Goal: Communication & Community: Share content

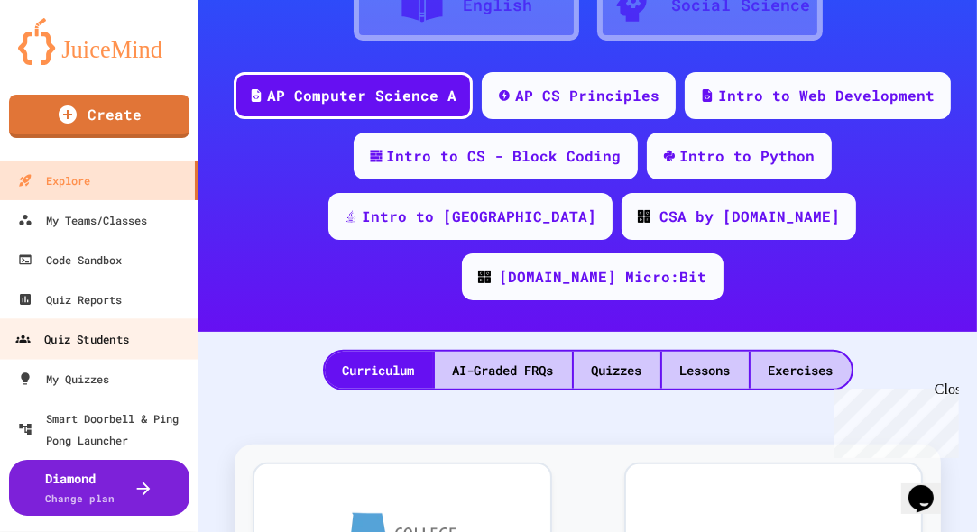
scroll to position [1, 0]
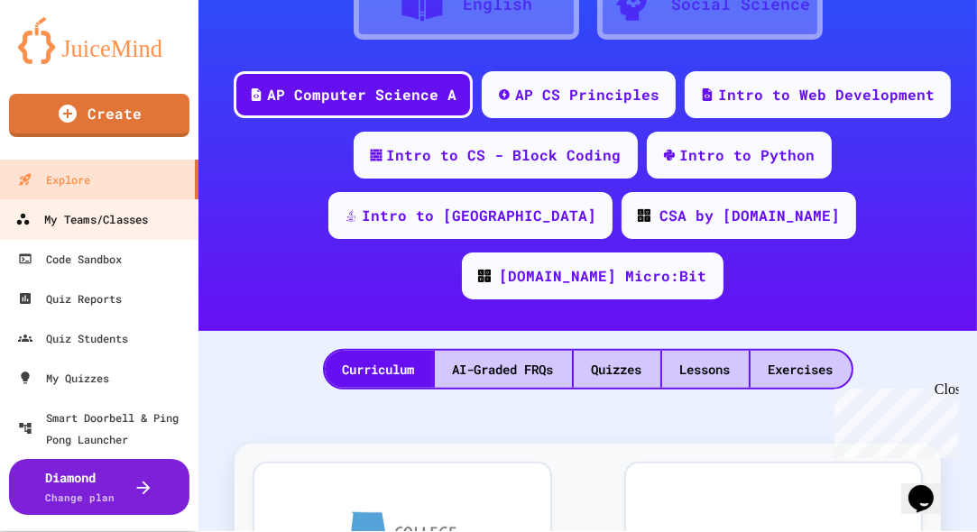
click at [128, 225] on div "My Teams/Classes" at bounding box center [81, 219] width 133 height 23
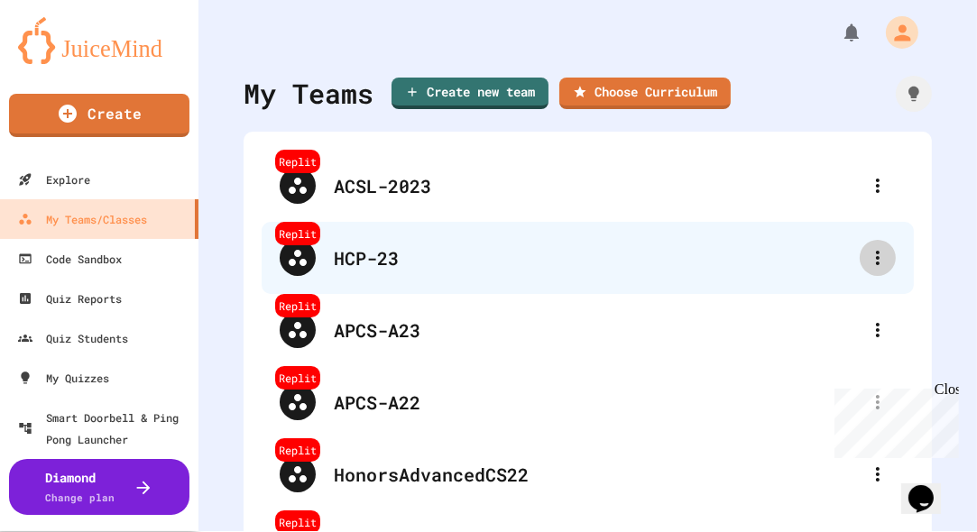
click at [867, 262] on icon at bounding box center [878, 258] width 22 height 22
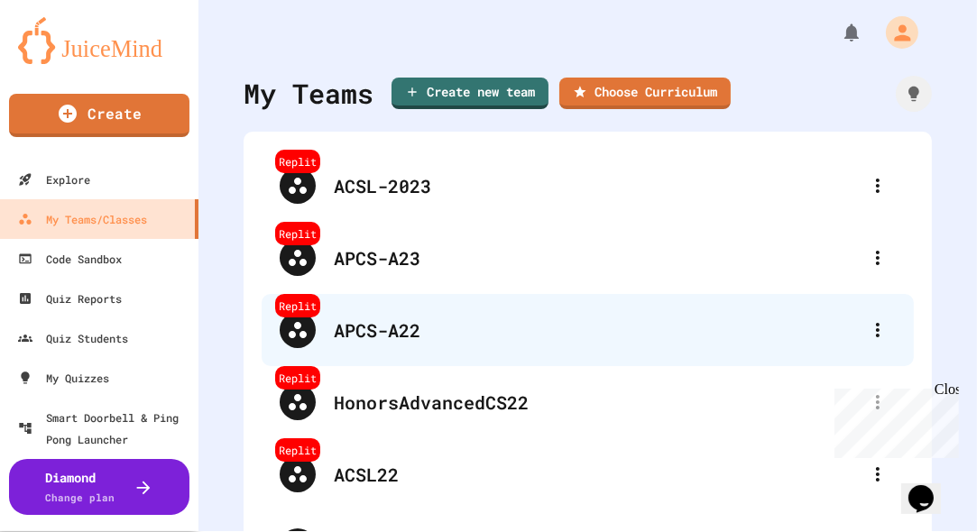
click at [388, 321] on div "APCS-A22" at bounding box center [597, 330] width 526 height 27
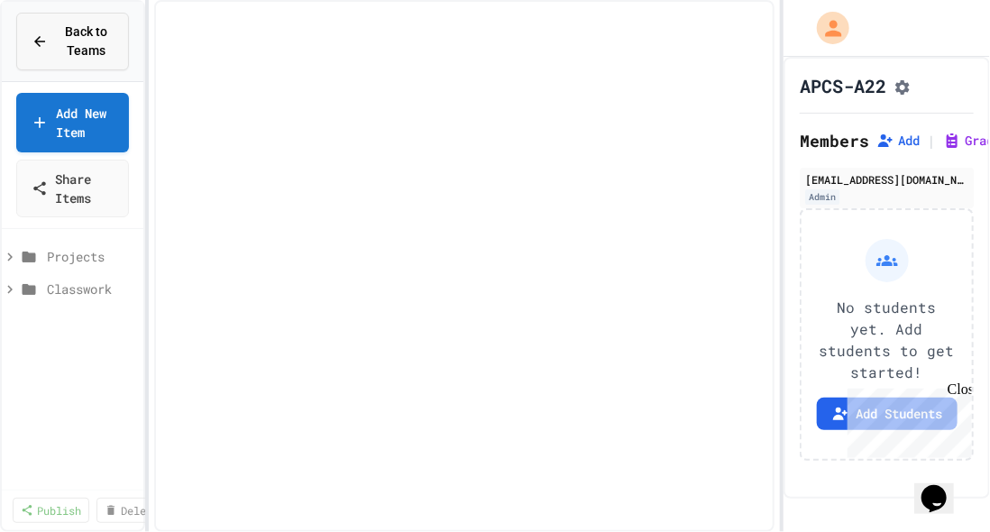
click at [54, 43] on div "Back to Teams" at bounding box center [73, 42] width 82 height 38
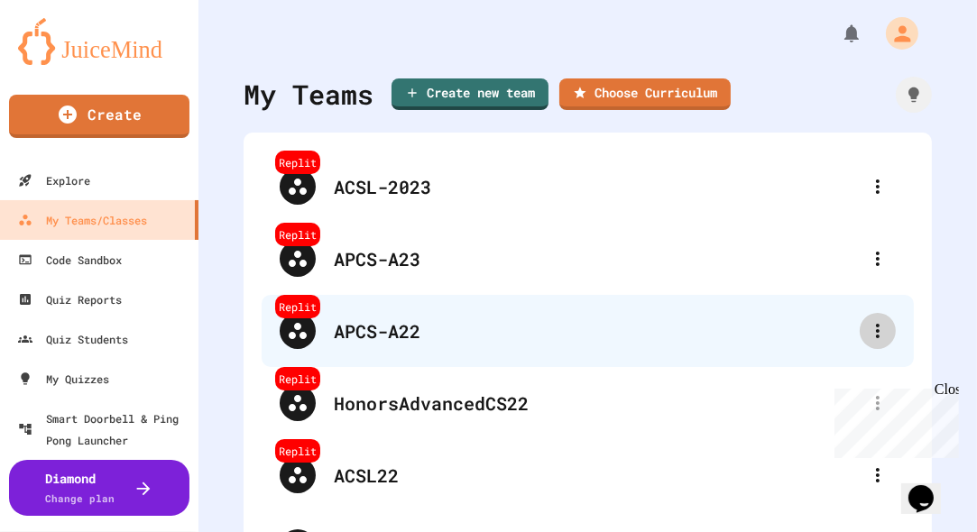
click at [867, 334] on icon at bounding box center [878, 331] width 22 height 22
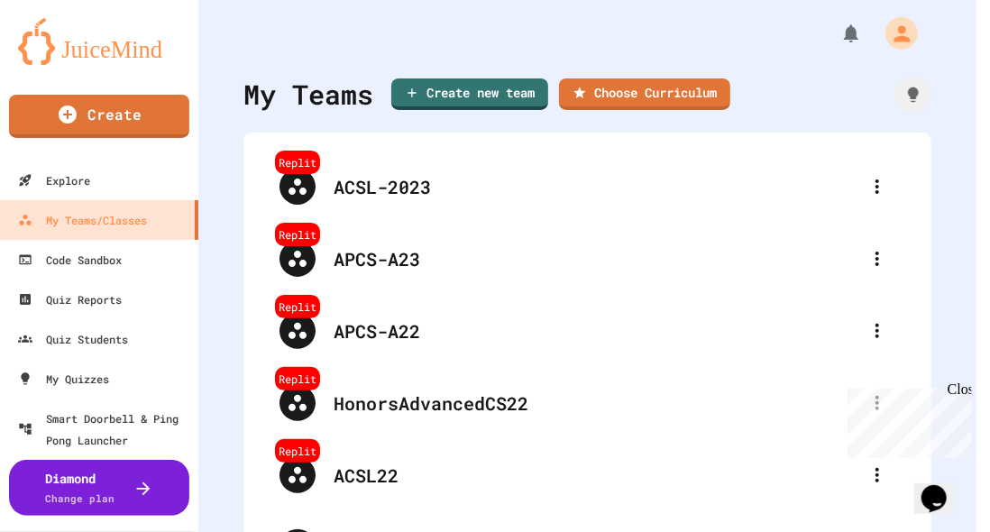
click at [961, 389] on div "Close" at bounding box center [958, 392] width 23 height 23
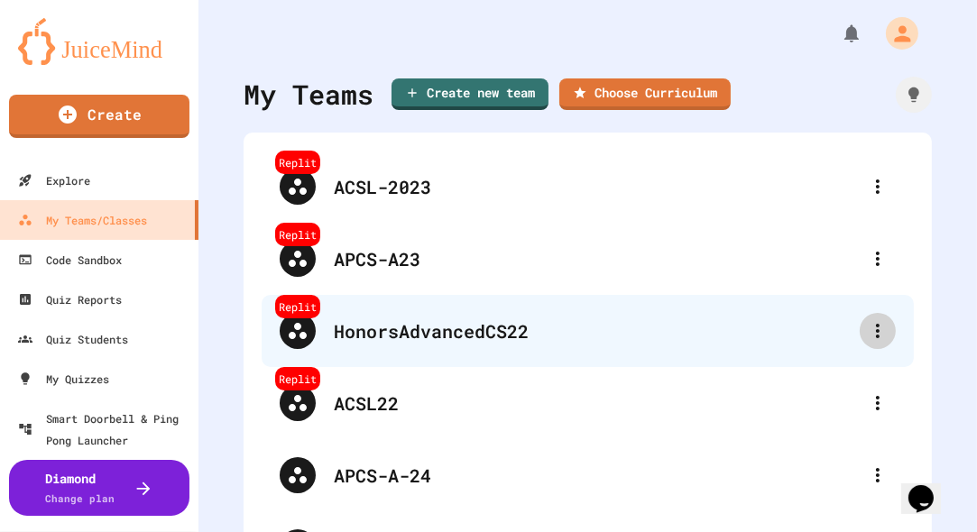
click at [876, 331] on icon at bounding box center [878, 331] width 4 height 14
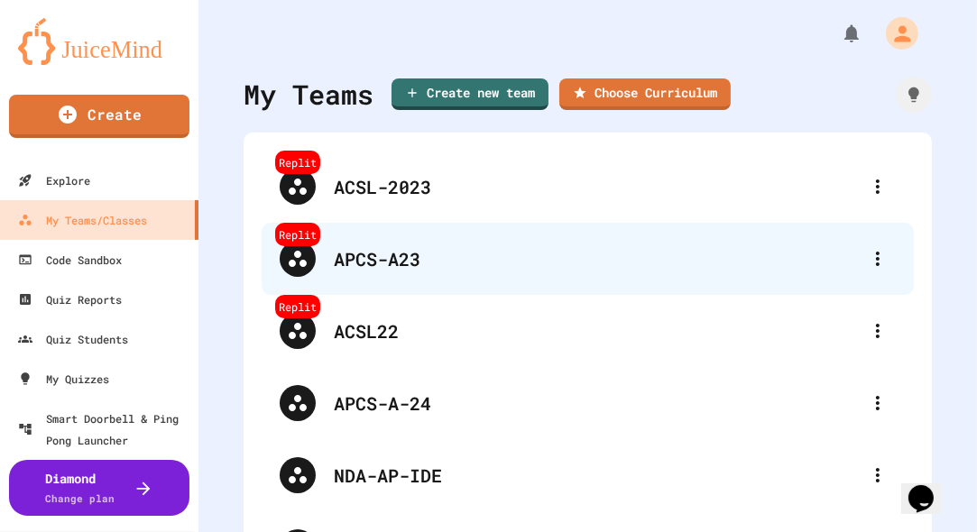
click at [355, 251] on div "APCS-A23" at bounding box center [597, 258] width 526 height 27
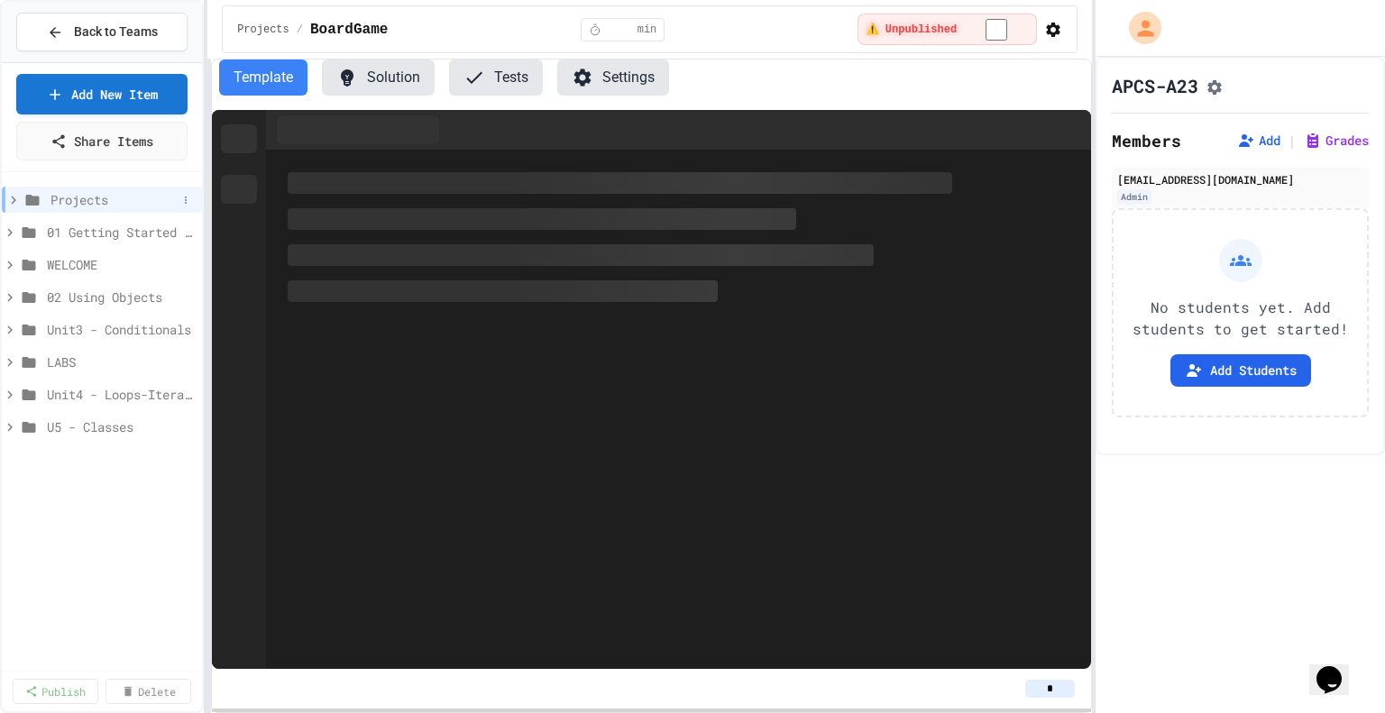
click at [149, 207] on span "Projects" at bounding box center [114, 199] width 126 height 19
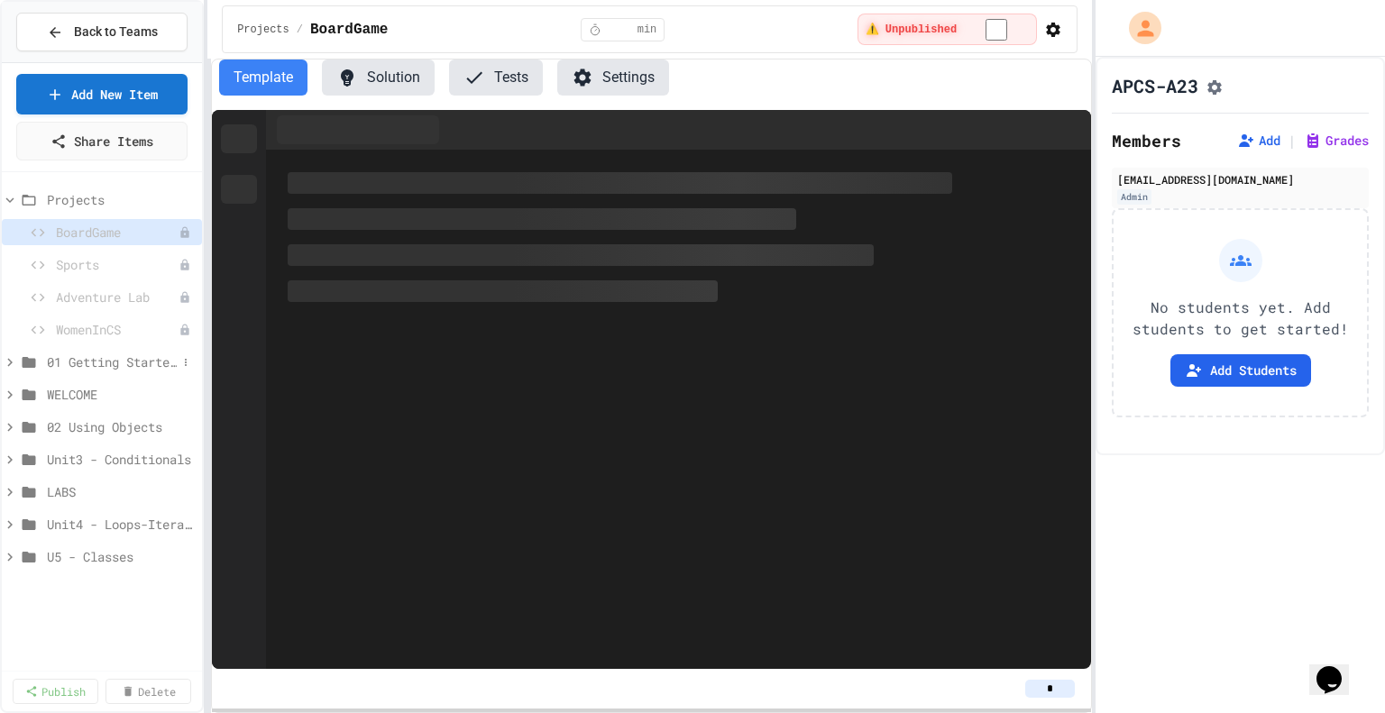
click at [105, 363] on span "01 Getting Started and Primitive Types" at bounding box center [112, 362] width 130 height 19
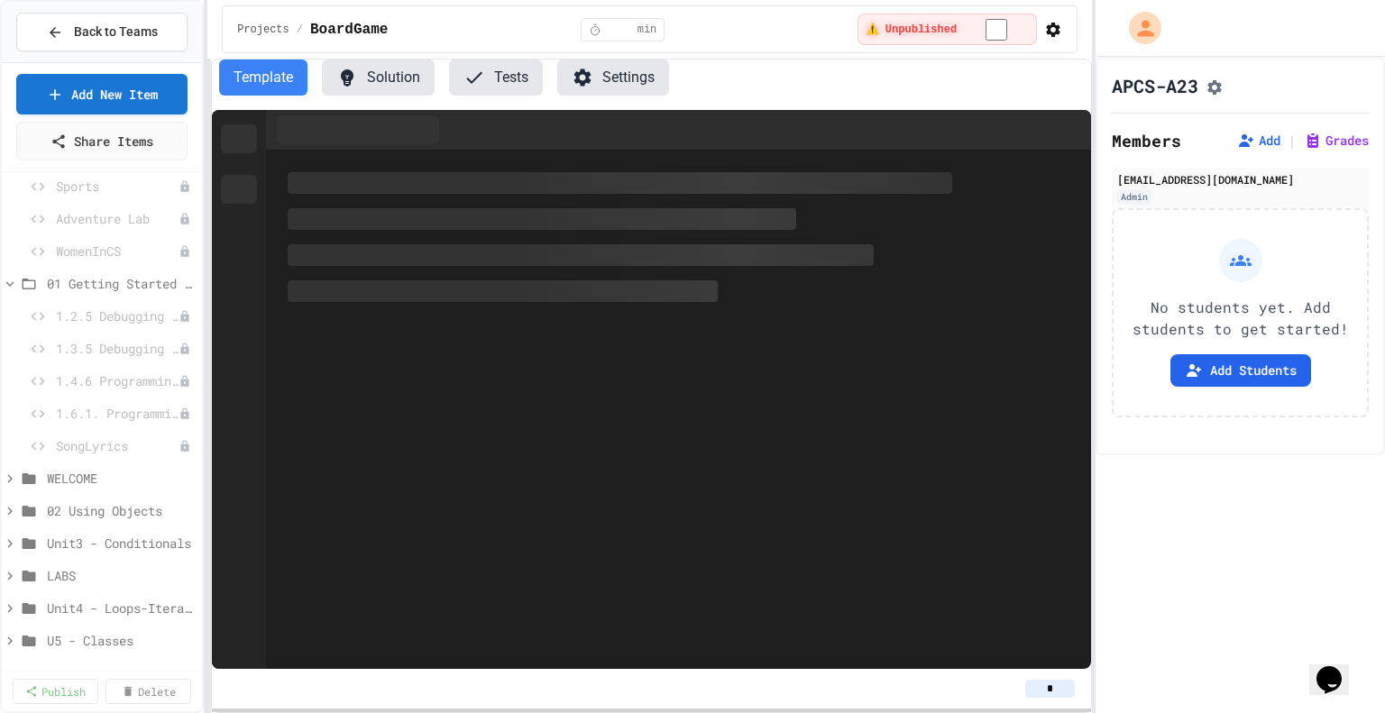
scroll to position [79, 0]
click at [105, 510] on span "02 Using Objects" at bounding box center [112, 509] width 130 height 19
click at [106, 531] on span "Unit3 - Conditionals" at bounding box center [112, 542] width 130 height 19
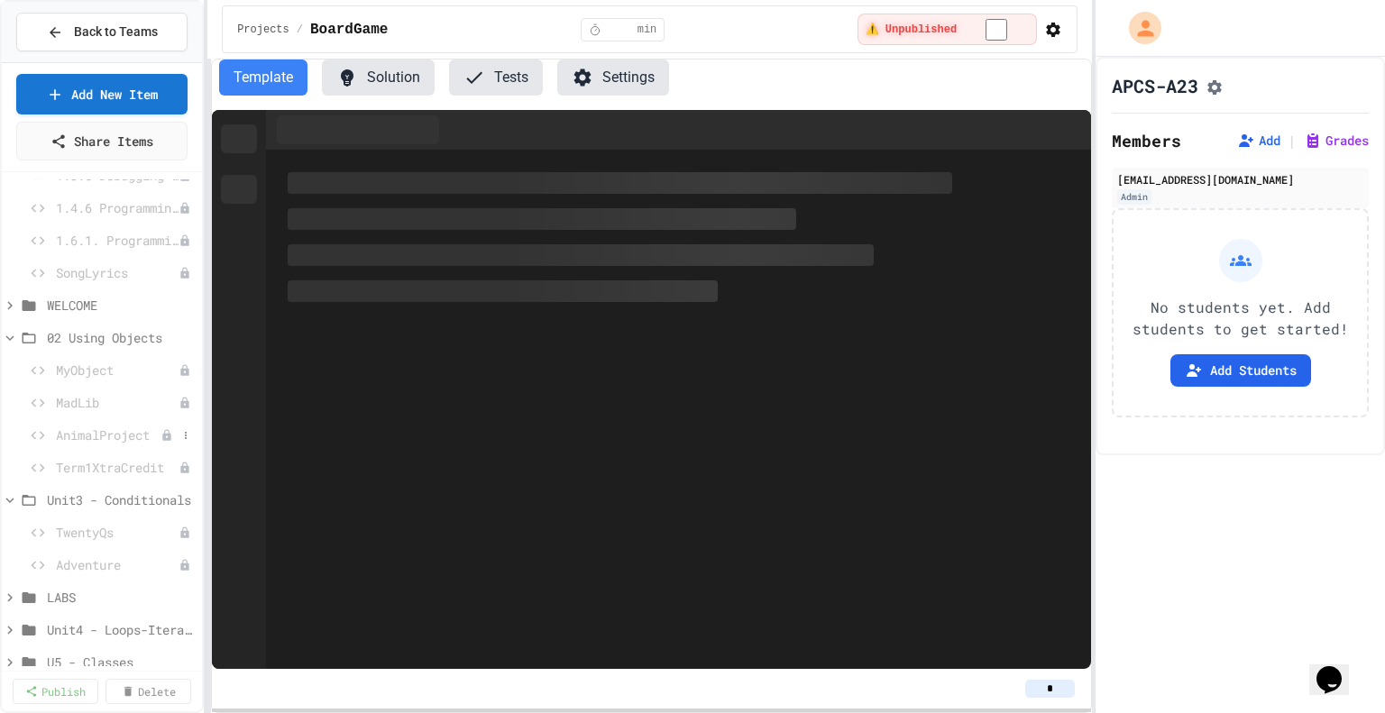
scroll to position [274, 0]
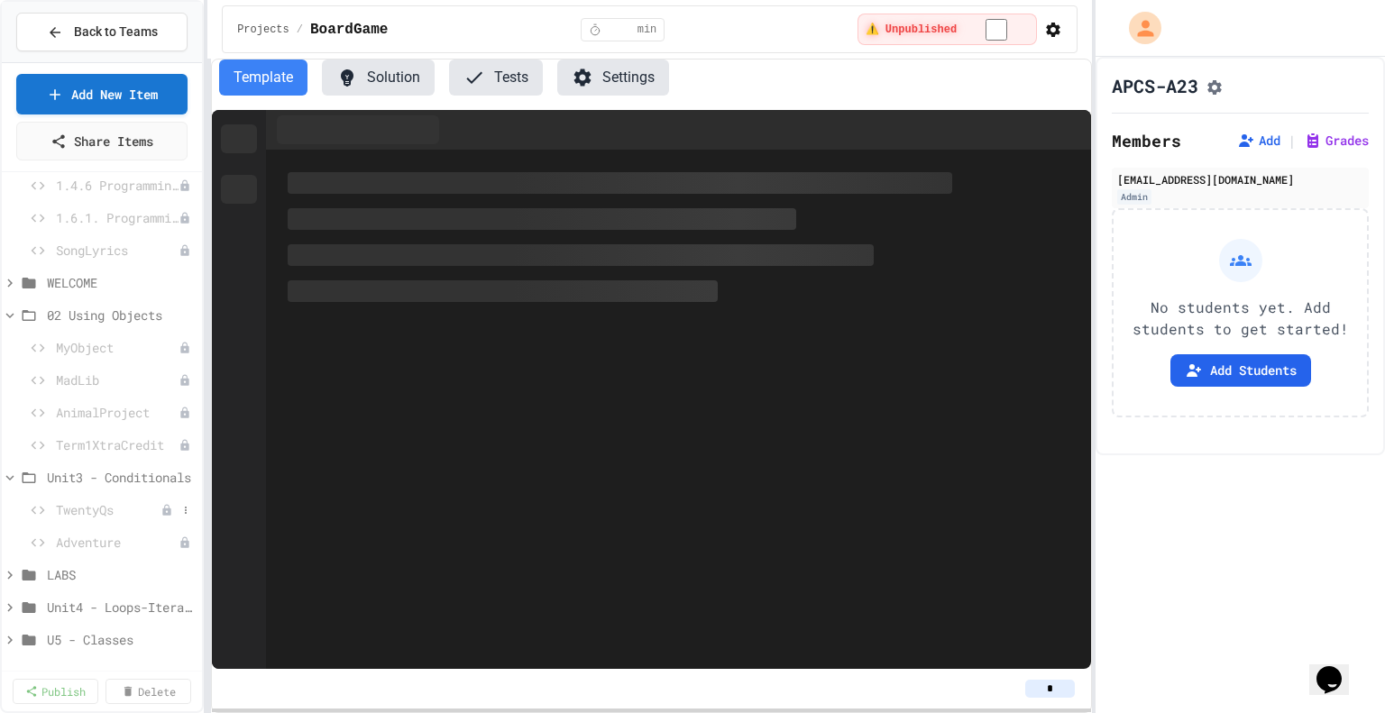
click at [97, 511] on span "TwentyQs" at bounding box center [108, 509] width 105 height 19
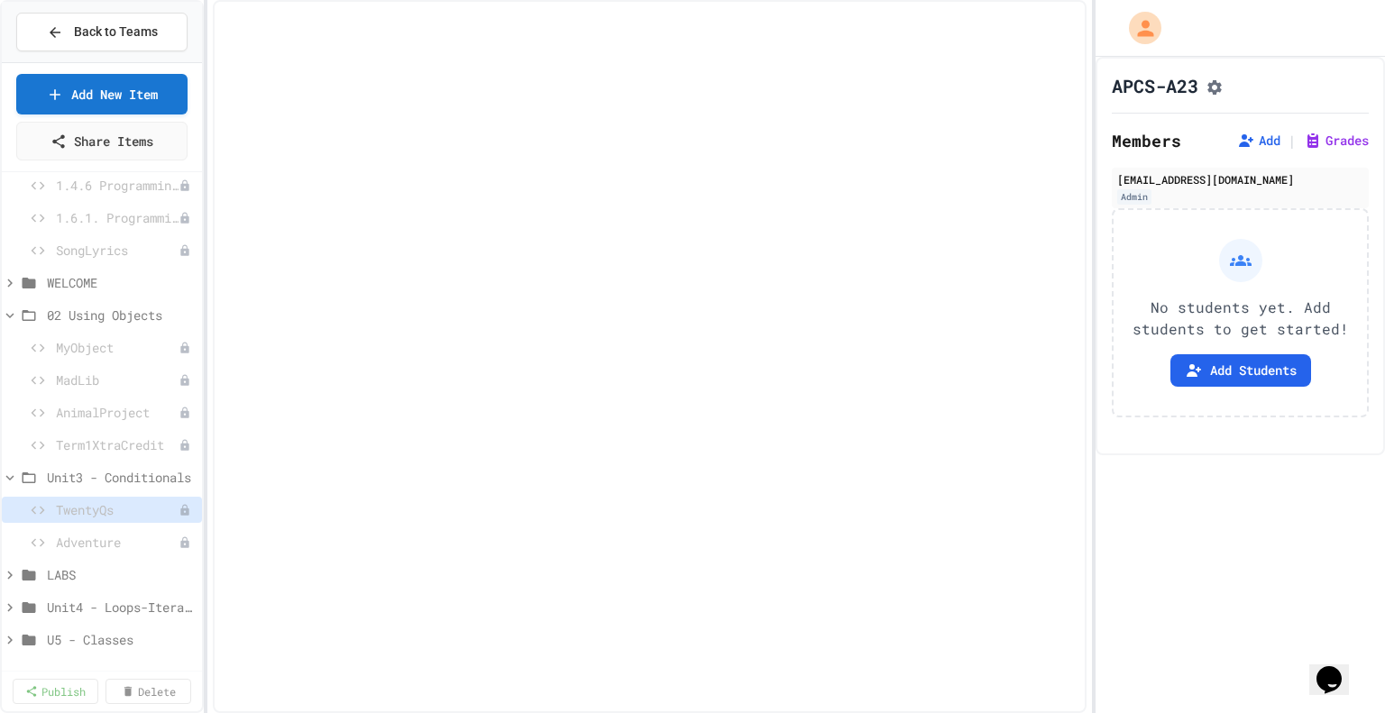
scroll to position [260, 0]
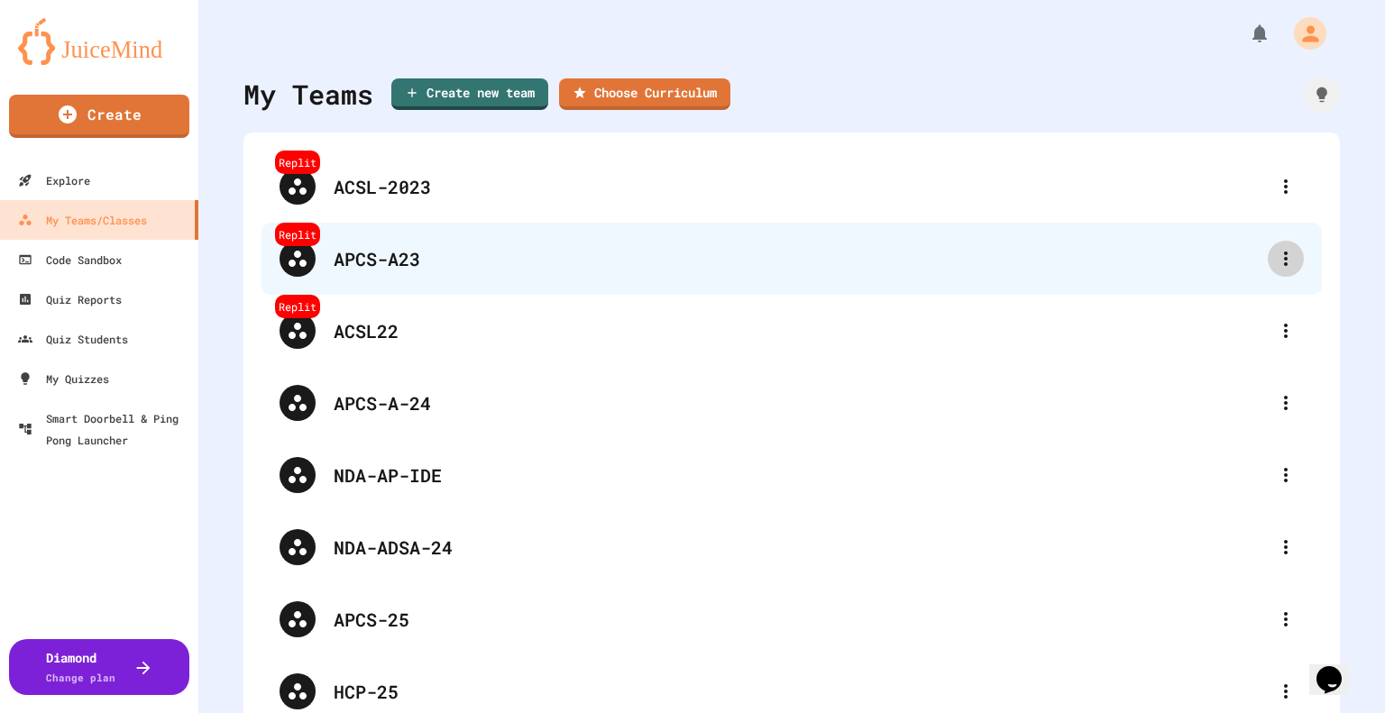
click at [989, 252] on icon at bounding box center [1286, 259] width 22 height 22
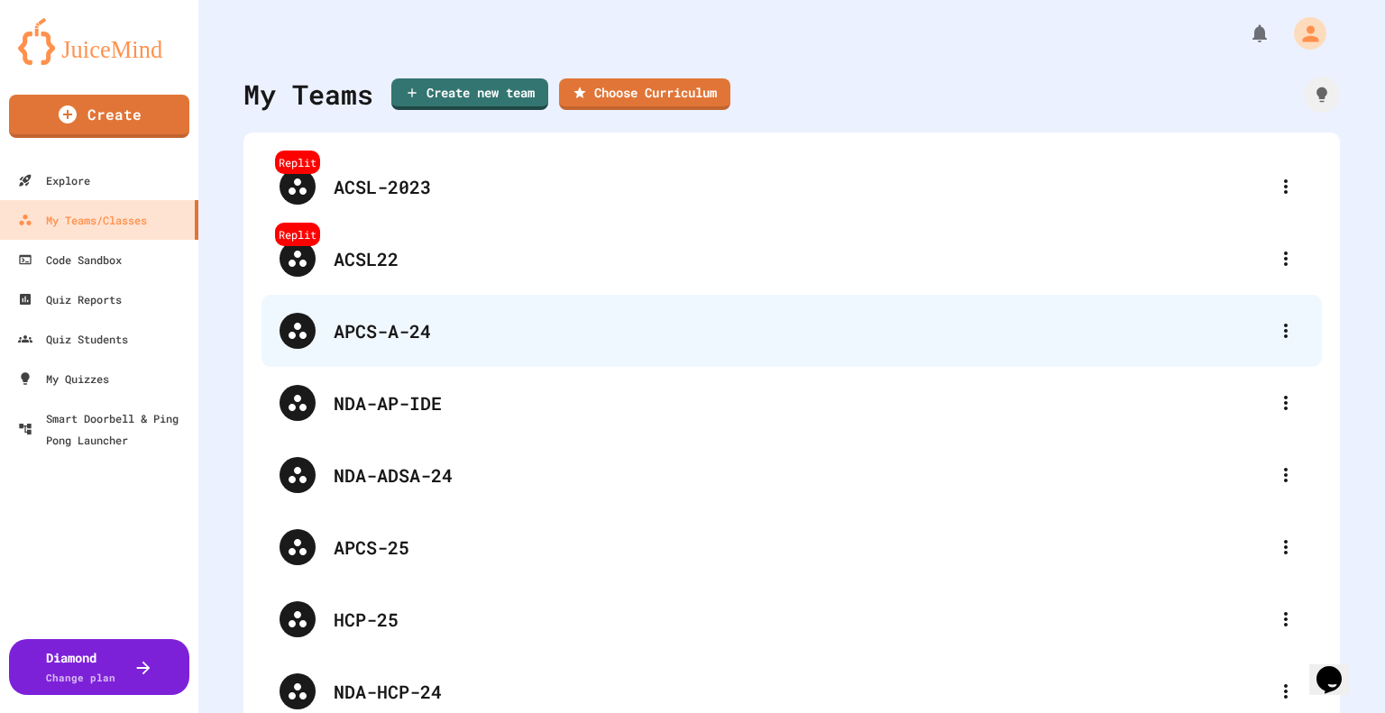
click at [372, 335] on div "APCS-A-24" at bounding box center [801, 330] width 934 height 27
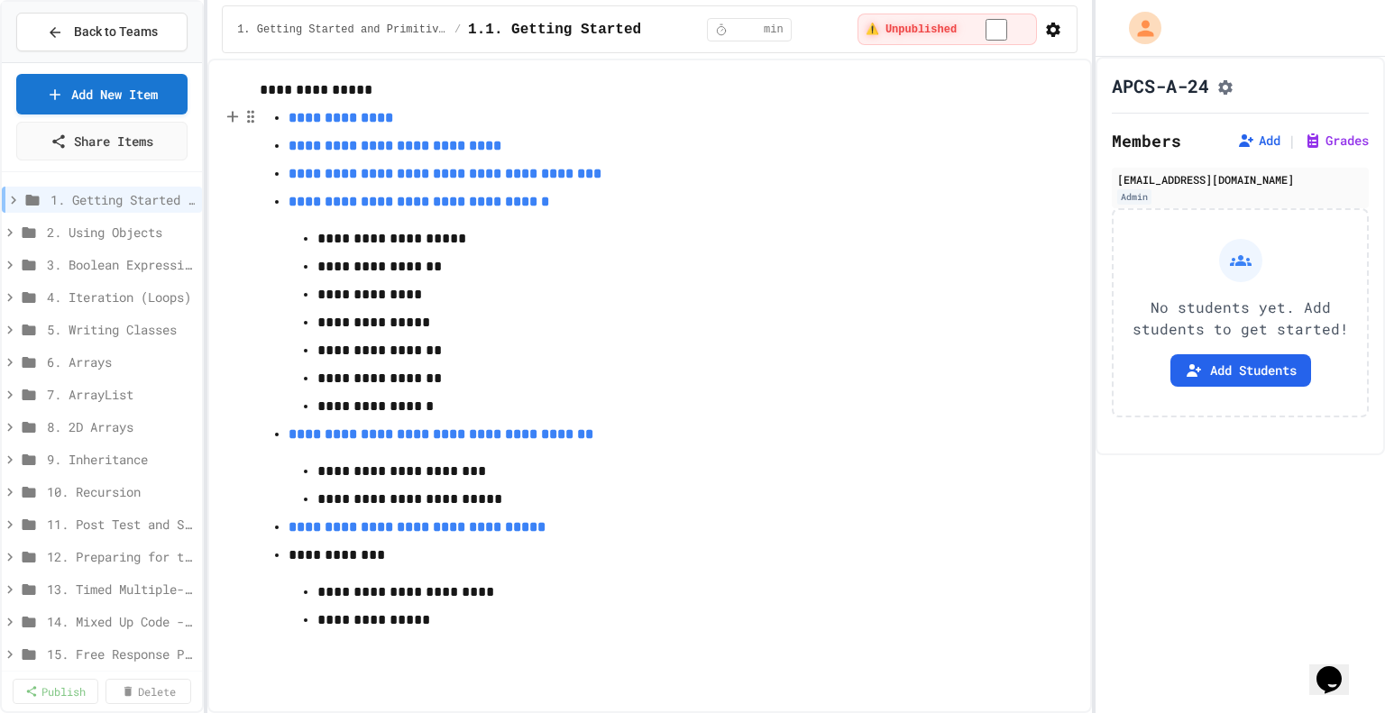
scroll to position [218, 0]
click at [54, 28] on icon at bounding box center [55, 32] width 11 height 11
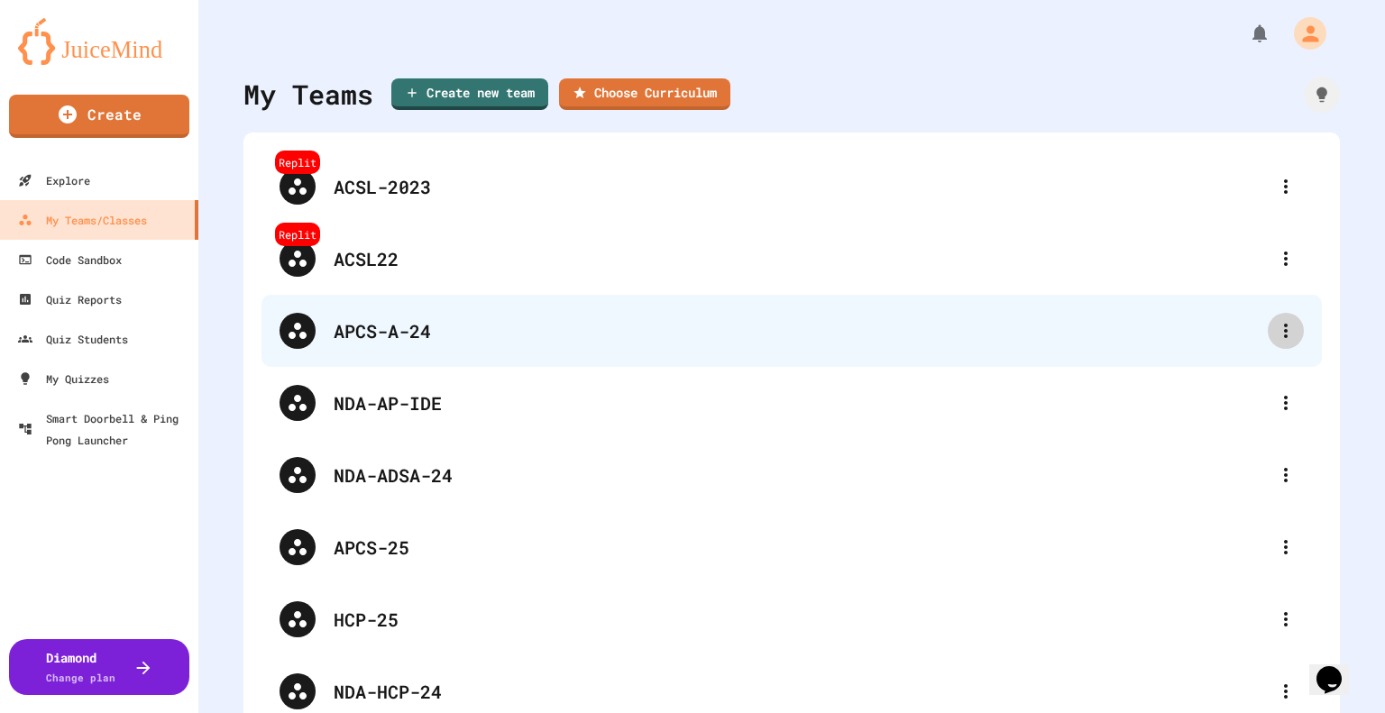
click at [989, 333] on icon at bounding box center [1286, 331] width 22 height 22
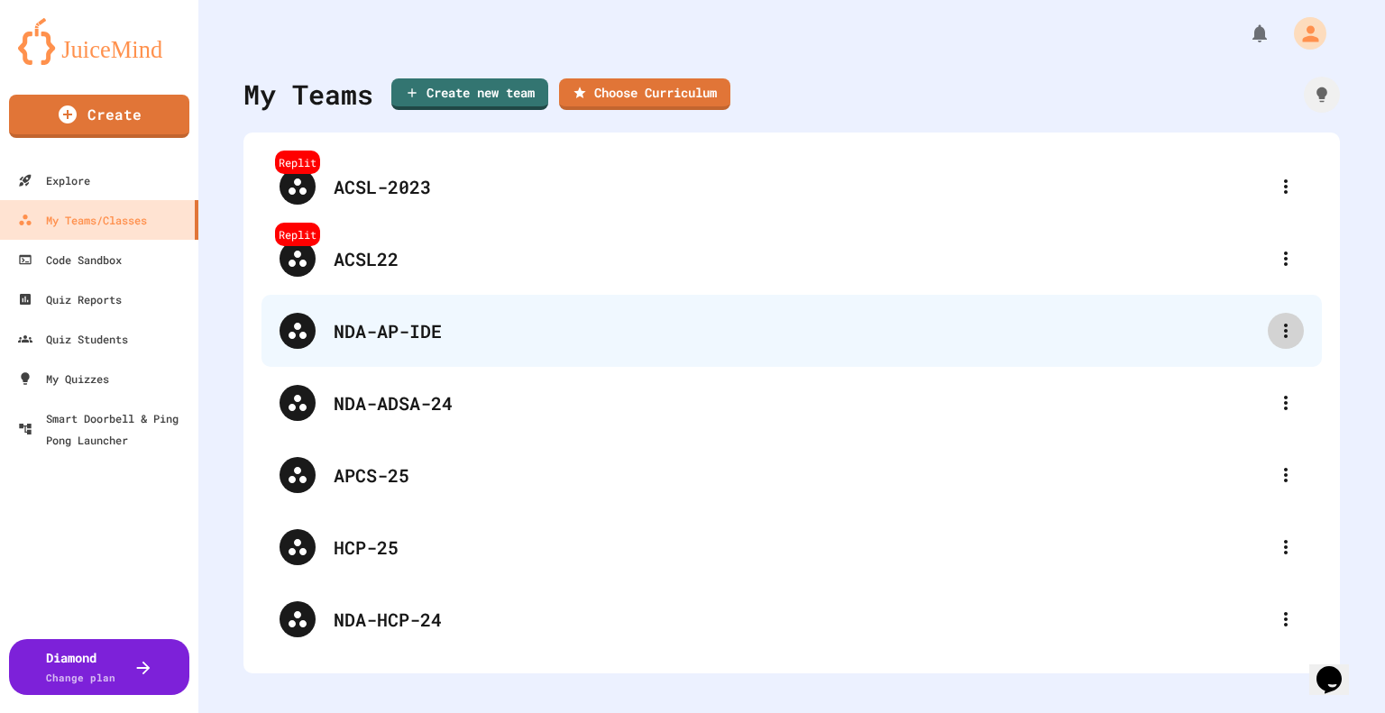
click at [989, 326] on icon at bounding box center [1286, 331] width 22 height 22
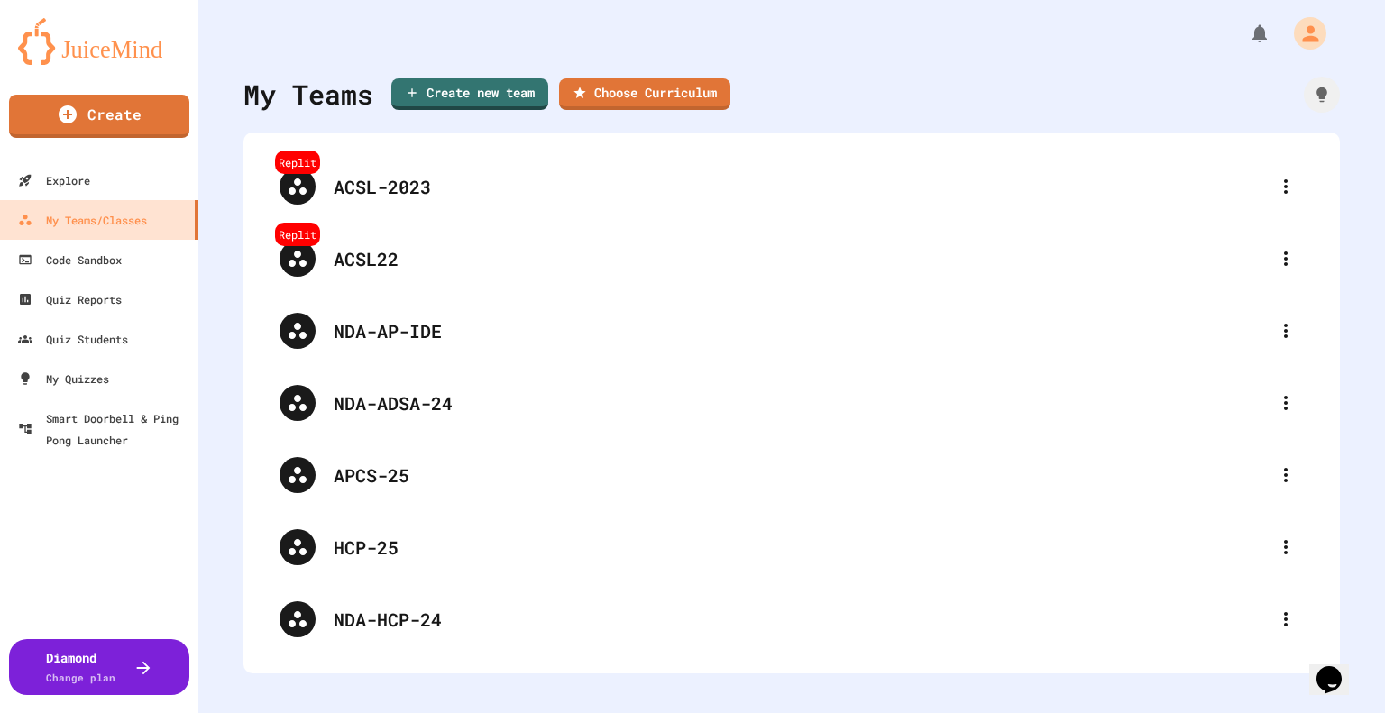
click at [390, 531] on div at bounding box center [692, 715] width 1385 height 0
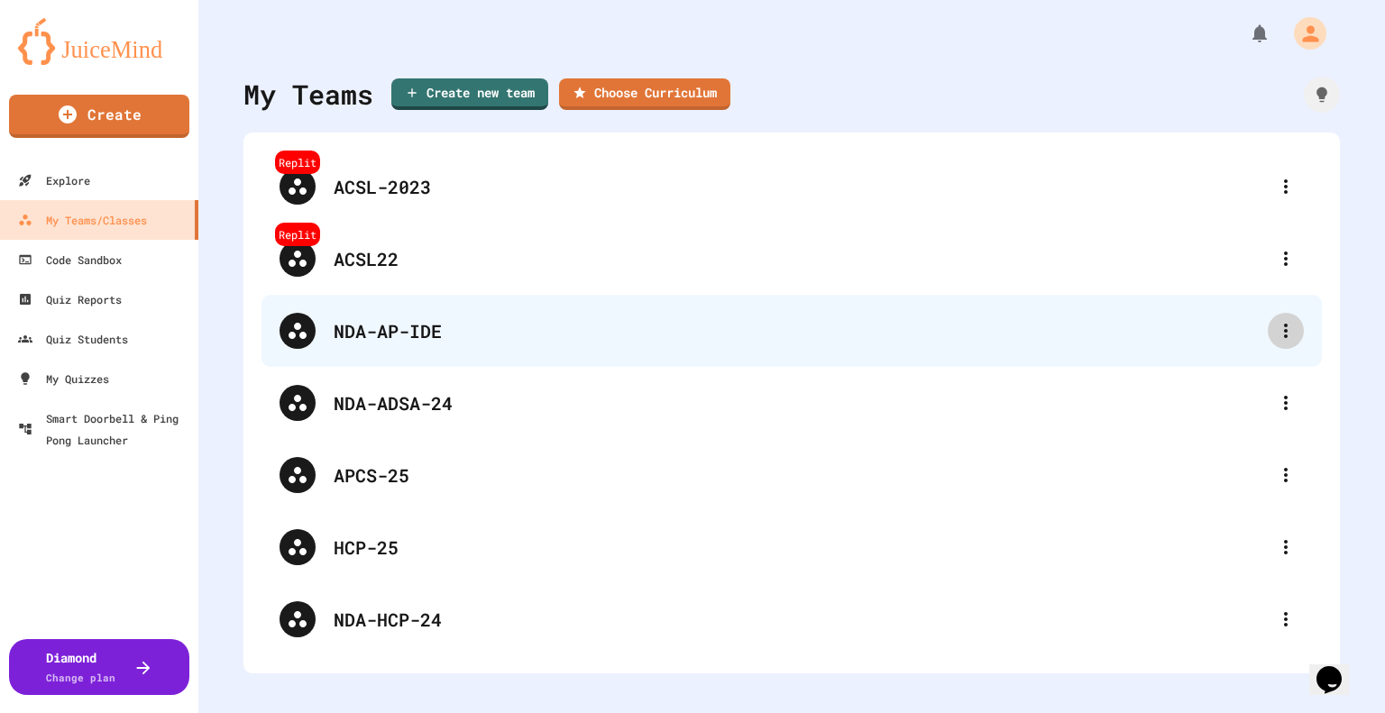
click at [989, 331] on icon at bounding box center [1286, 331] width 22 height 22
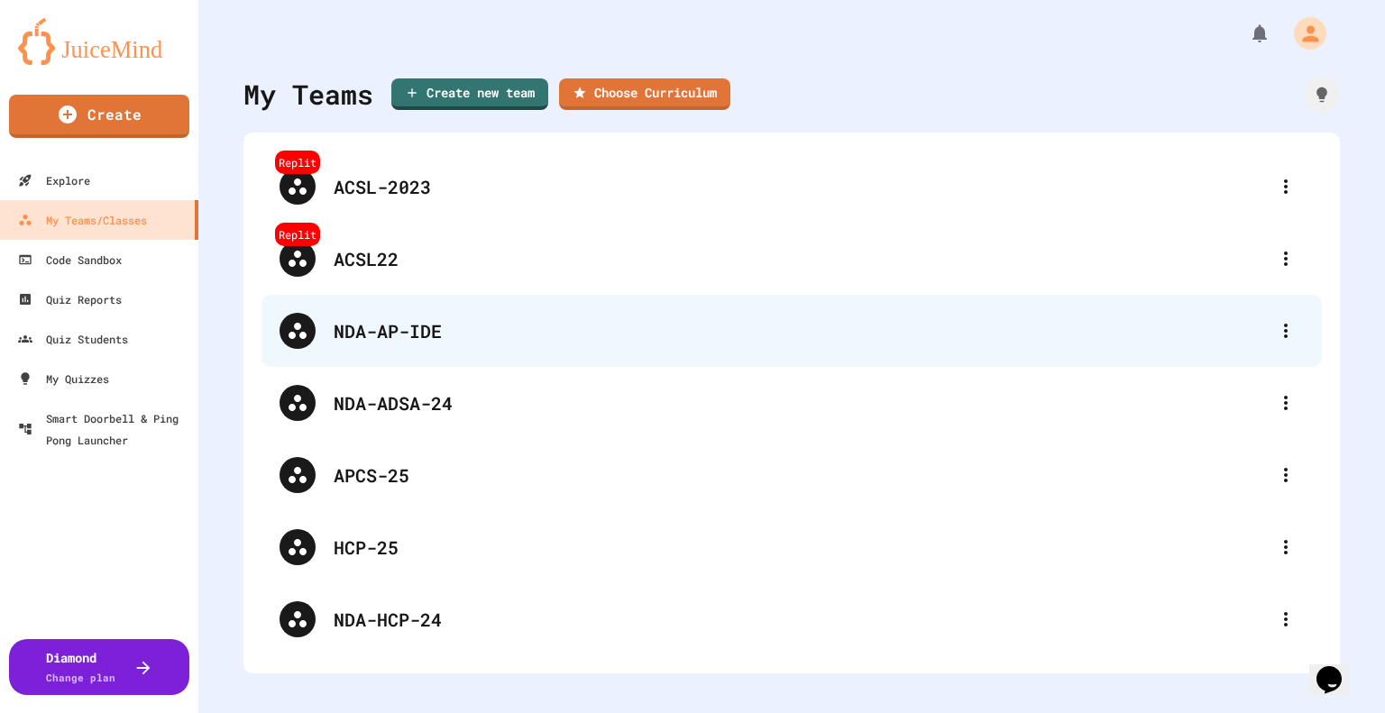
click at [409, 329] on div "NDA-AP-IDE" at bounding box center [801, 330] width 934 height 27
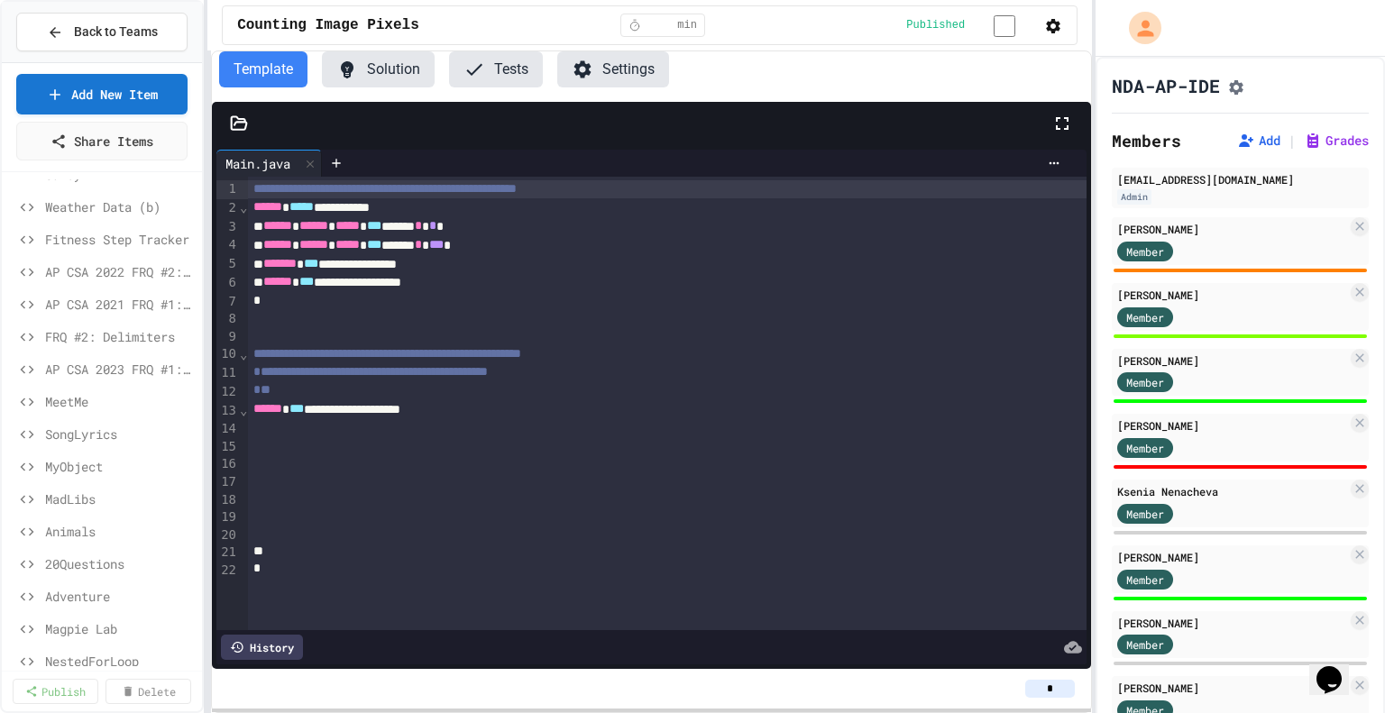
scroll to position [180, 0]
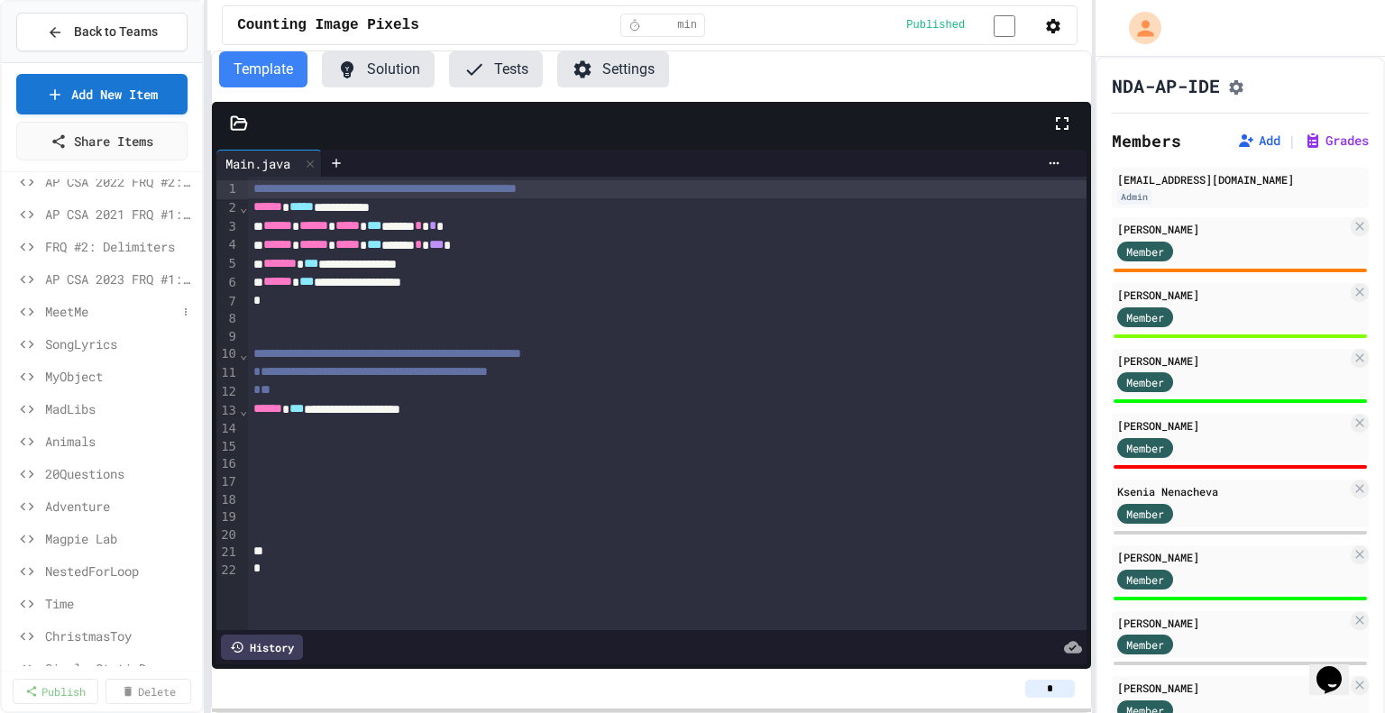
click at [54, 306] on span "MeetMe" at bounding box center [111, 311] width 132 height 19
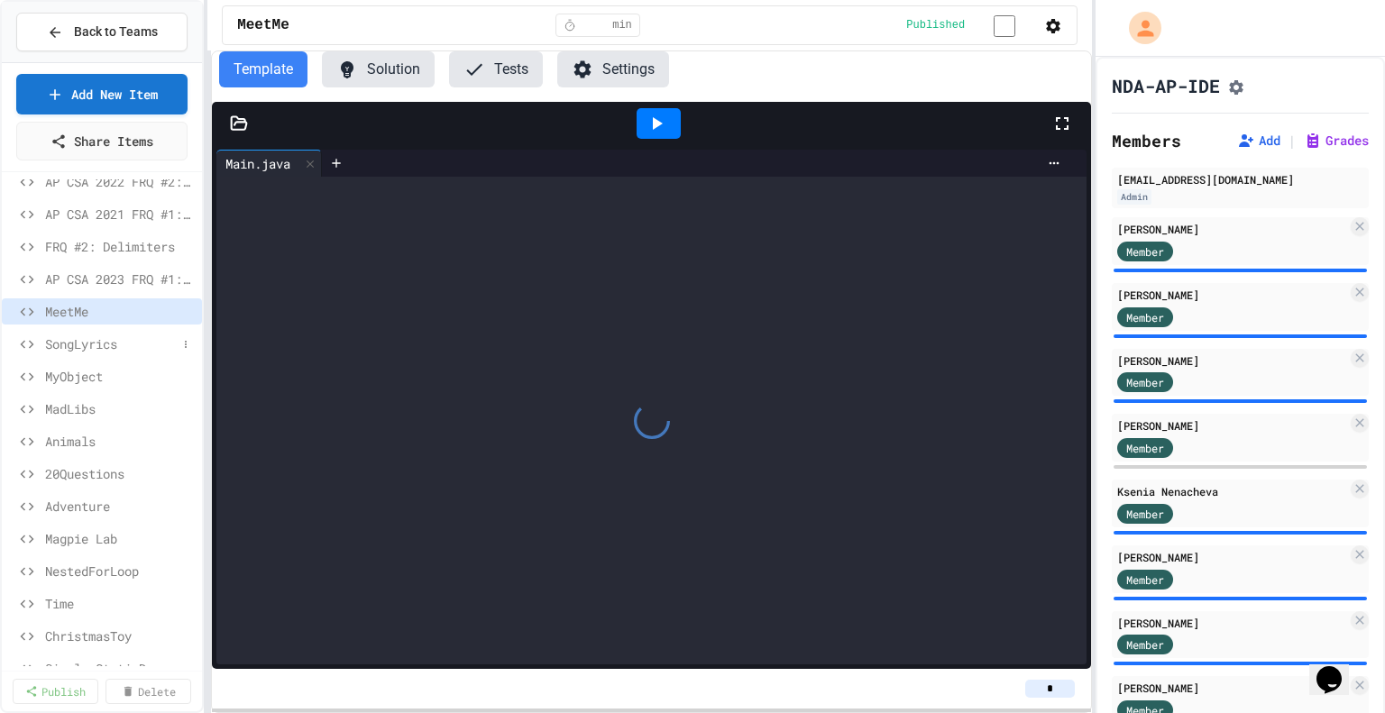
click at [55, 345] on span "SongLyrics" at bounding box center [111, 344] width 132 height 19
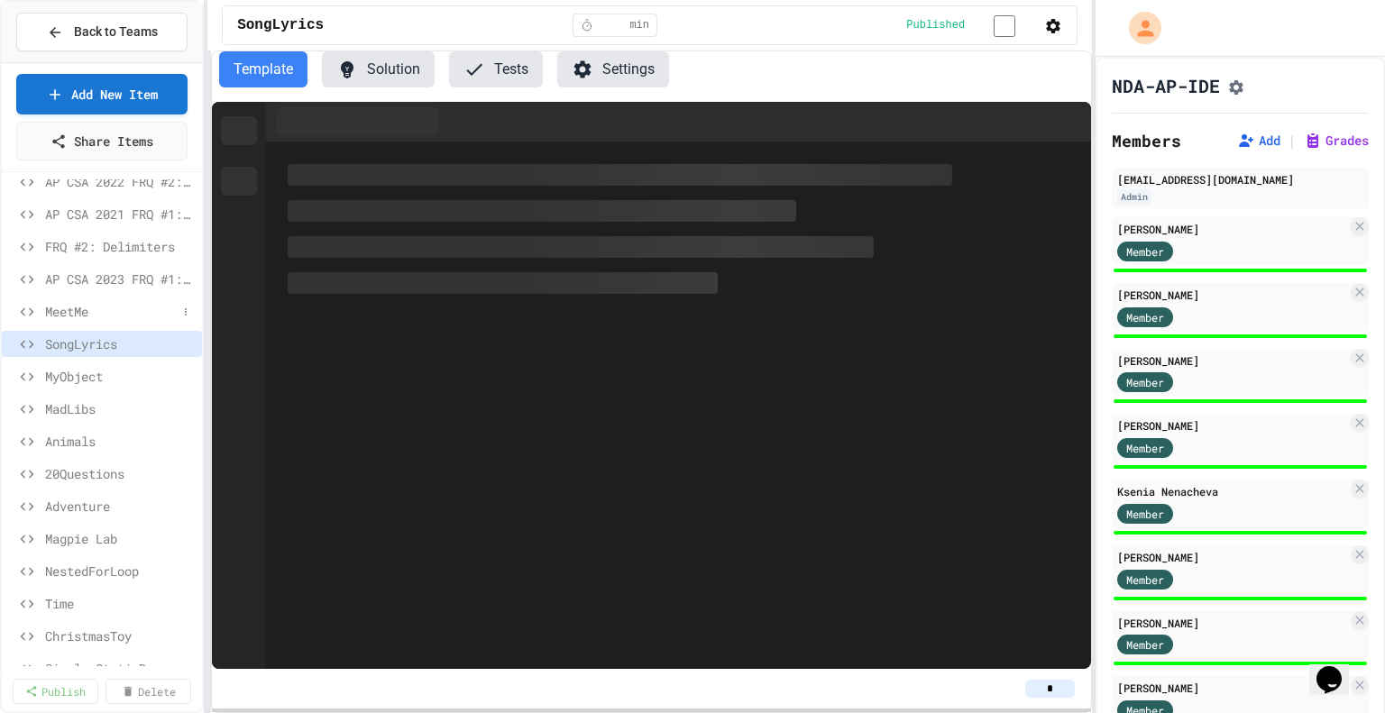
click at [79, 302] on span "MeetMe" at bounding box center [111, 311] width 132 height 19
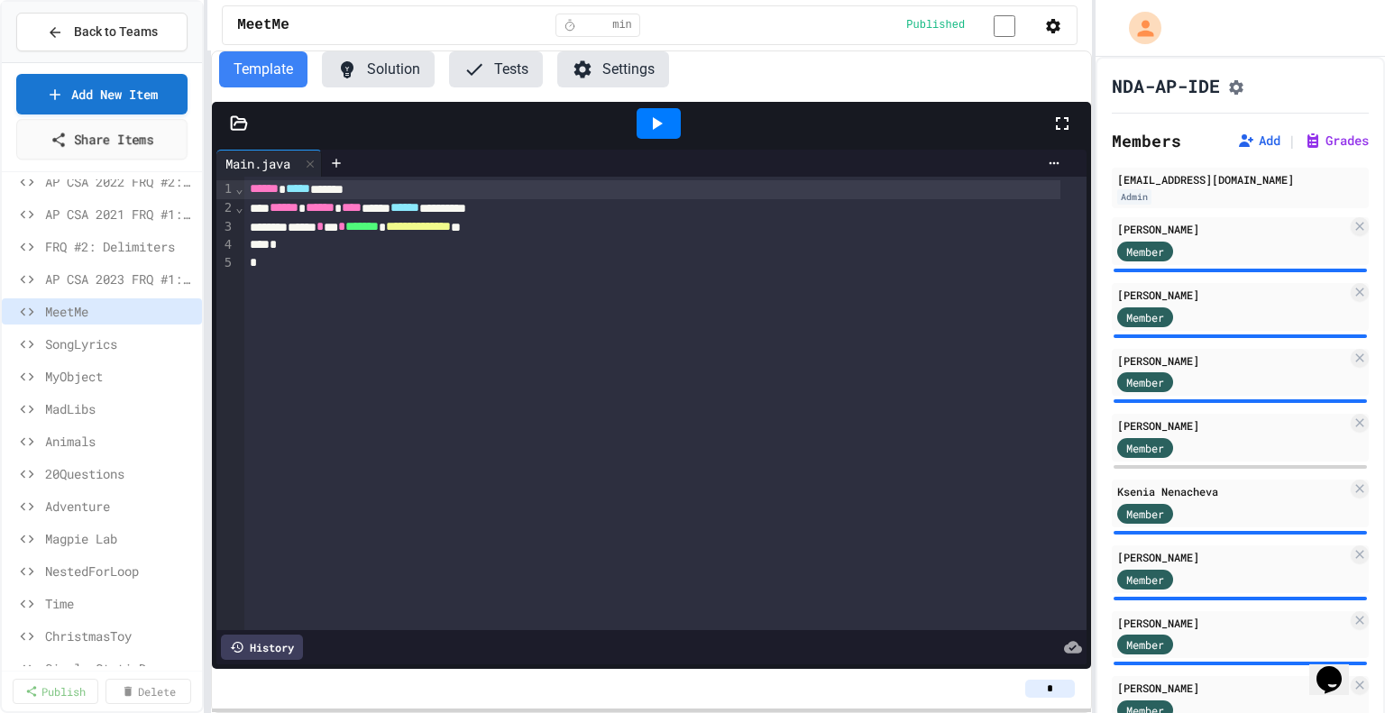
click at [91, 133] on link "Share Items" at bounding box center [101, 139] width 171 height 41
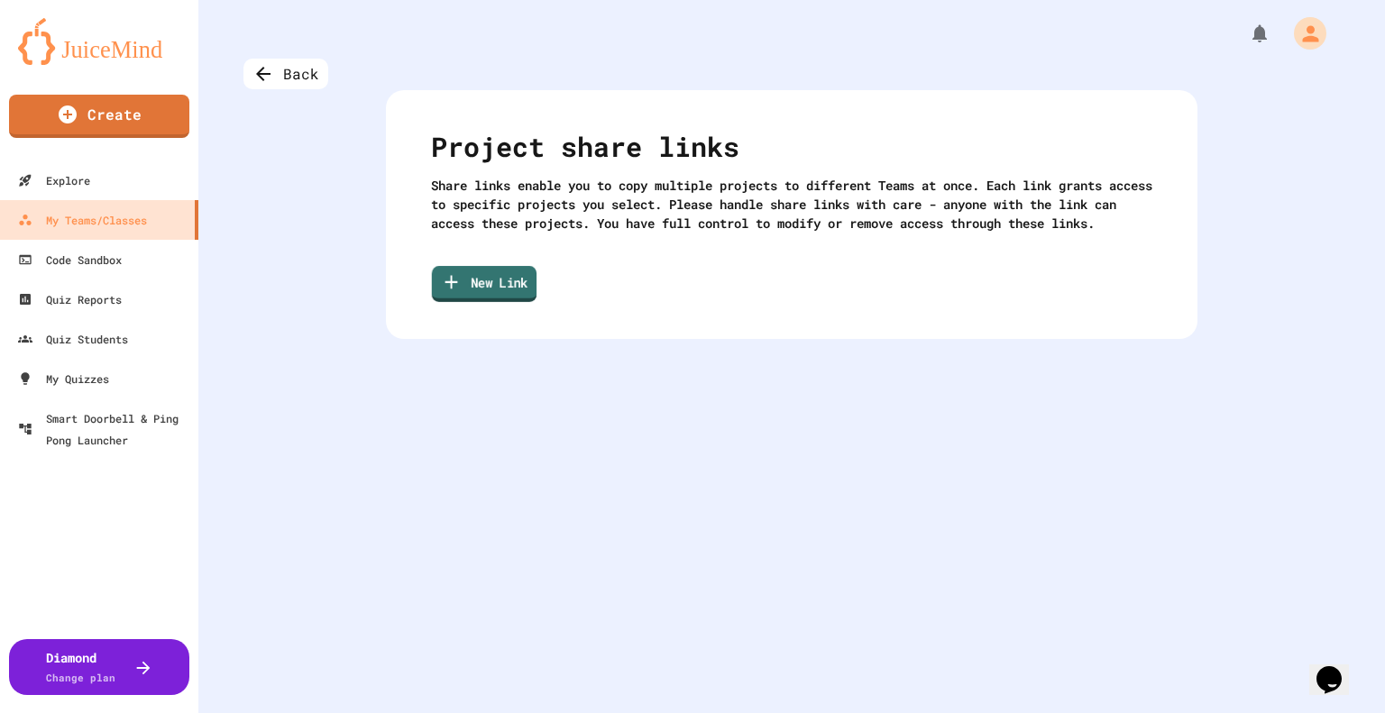
click at [501, 302] on link "New Link" at bounding box center [484, 284] width 105 height 36
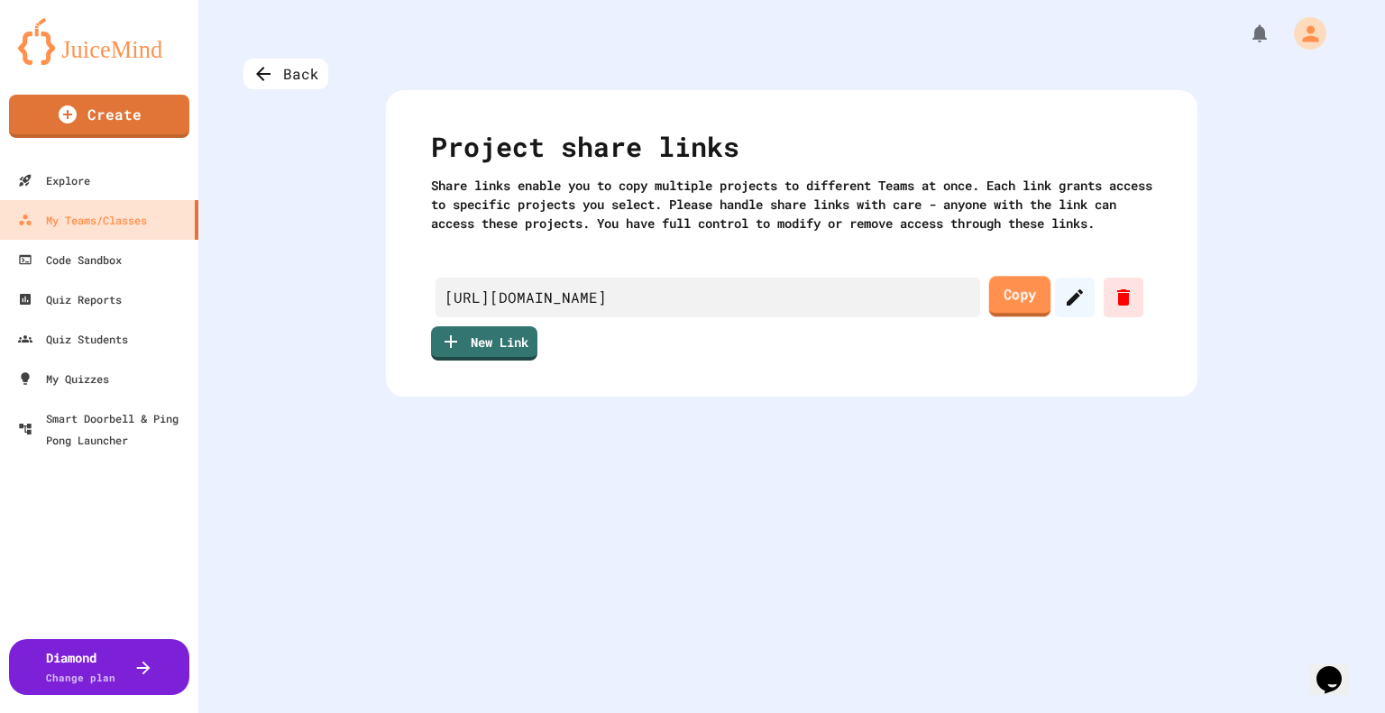
click at [989, 317] on link "Copy" at bounding box center [1019, 296] width 61 height 41
click at [989, 317] on link "Copy" at bounding box center [1019, 296] width 60 height 41
click at [989, 316] on link "Copy" at bounding box center [1019, 295] width 59 height 41
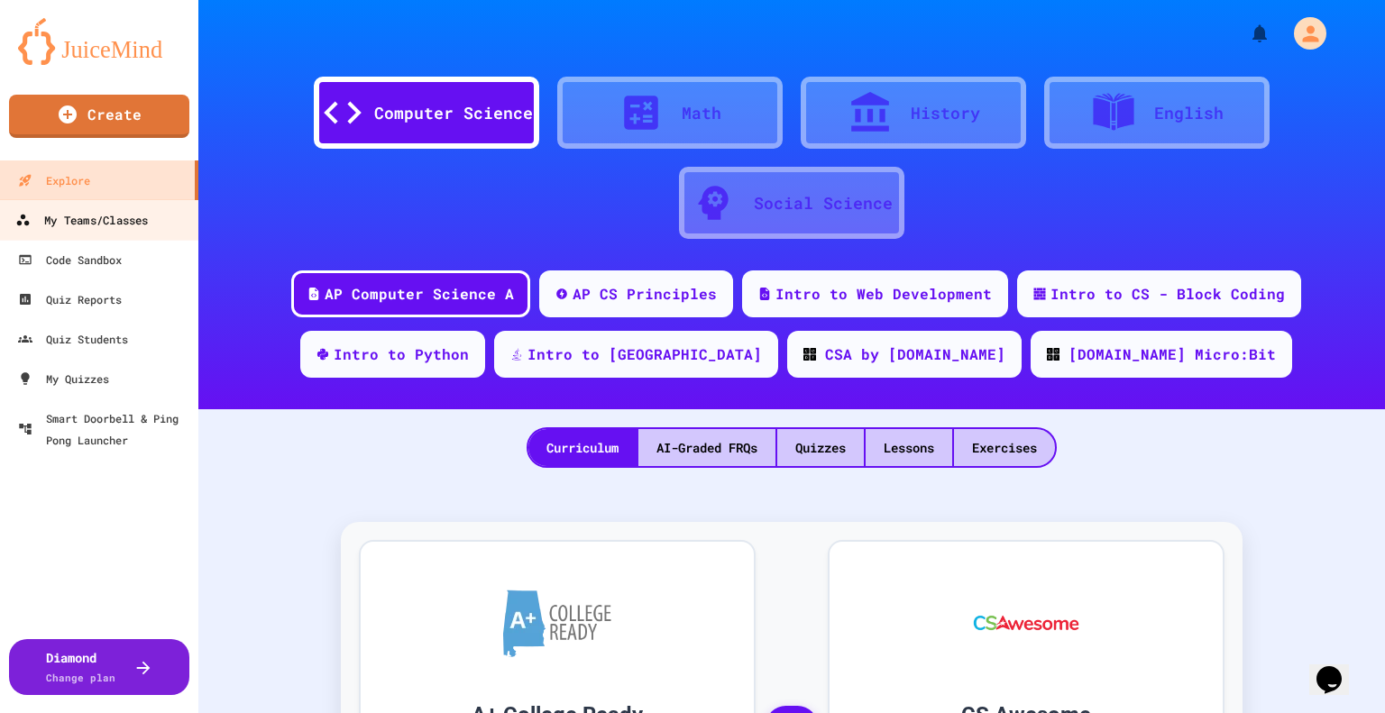
click at [119, 224] on div "My Teams/Classes" at bounding box center [81, 220] width 133 height 23
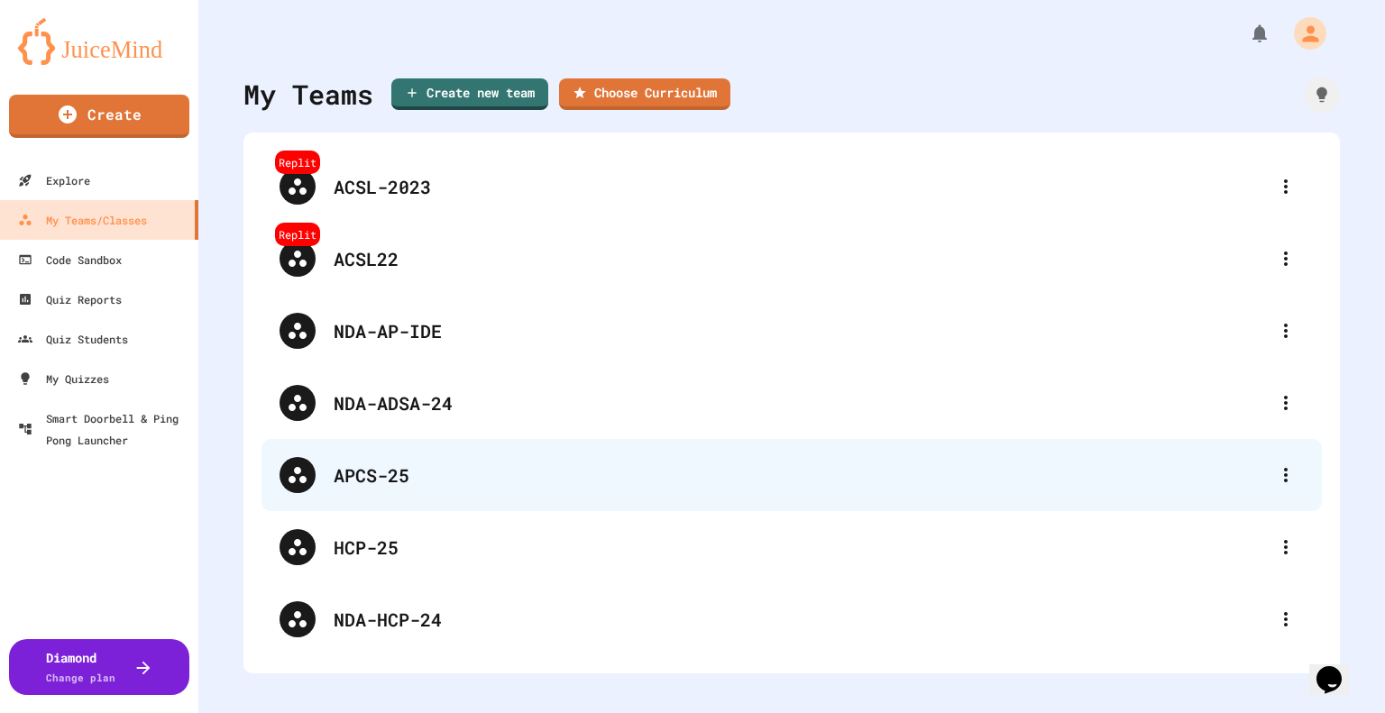
click at [387, 483] on div "APCS-25" at bounding box center [801, 475] width 934 height 27
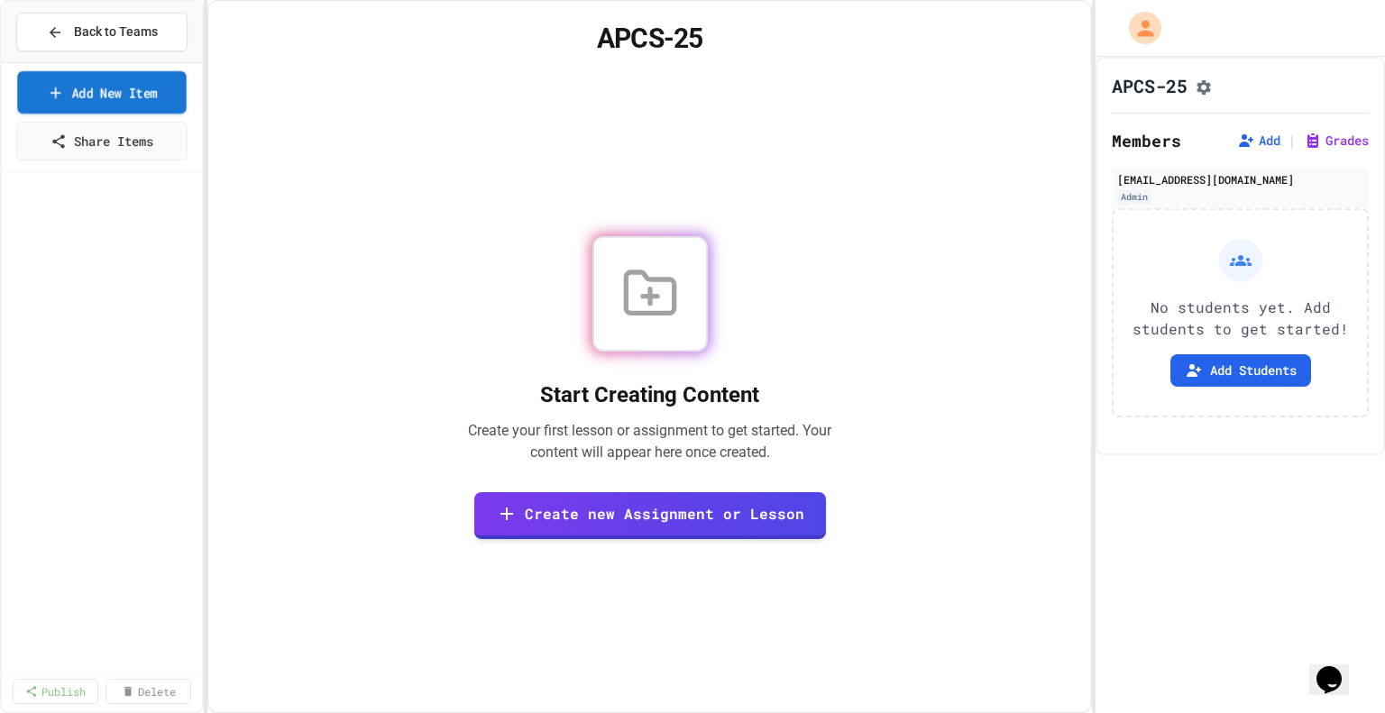
click at [110, 87] on link "Add New Item" at bounding box center [102, 92] width 170 height 42
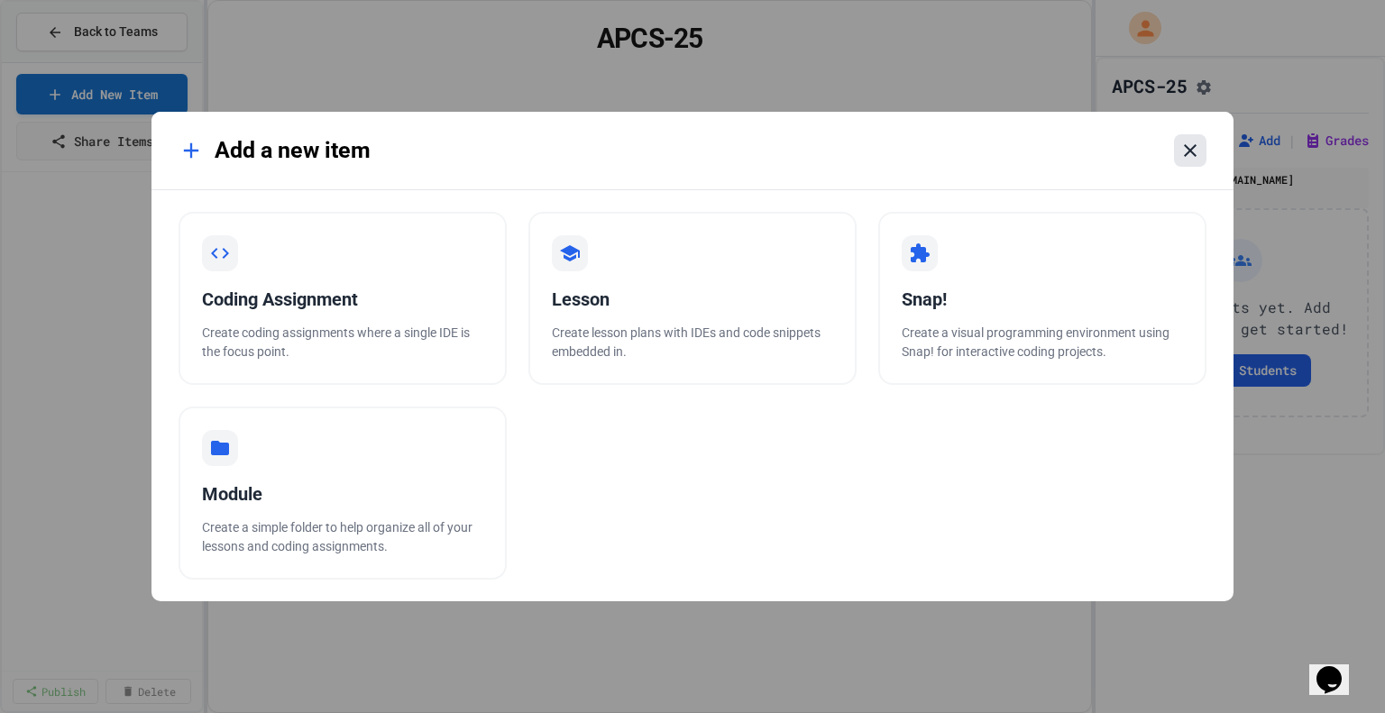
click at [1183, 158] on icon at bounding box center [1191, 151] width 22 height 22
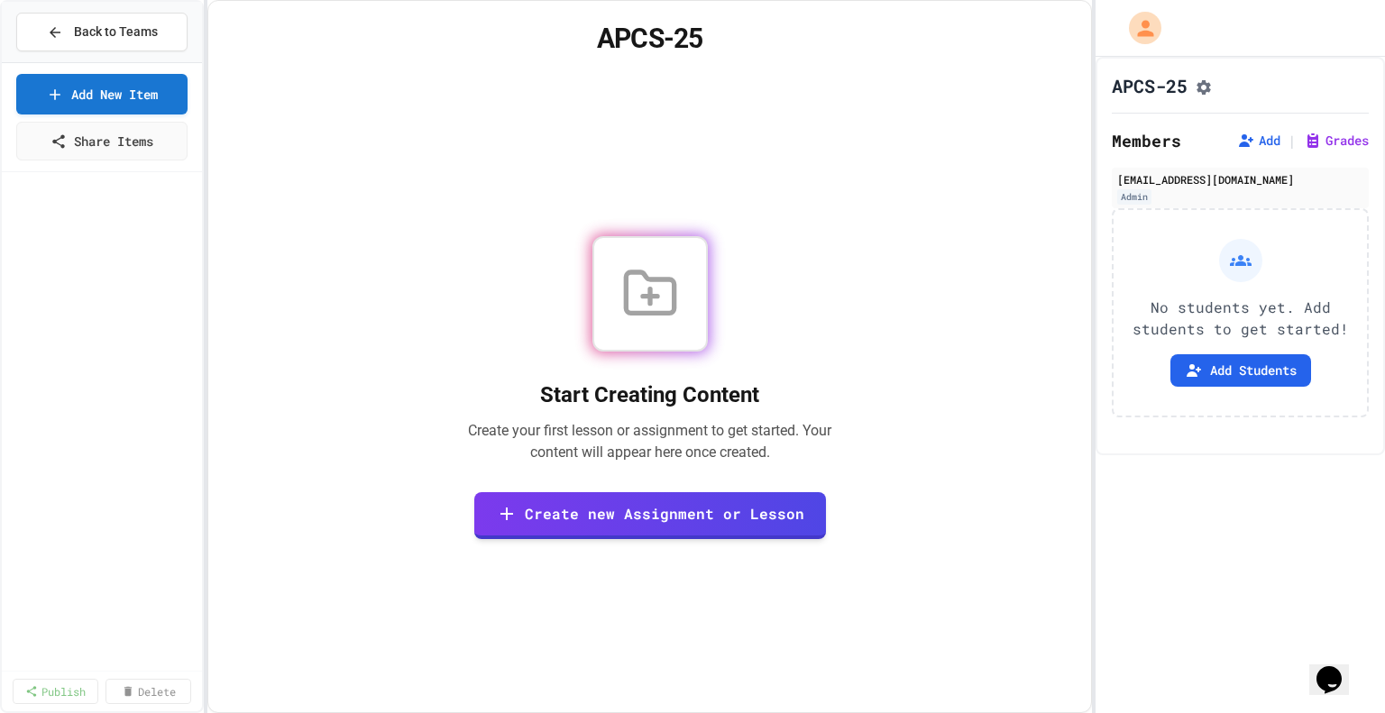
click at [142, 143] on link "Share Items" at bounding box center [101, 139] width 170 height 41
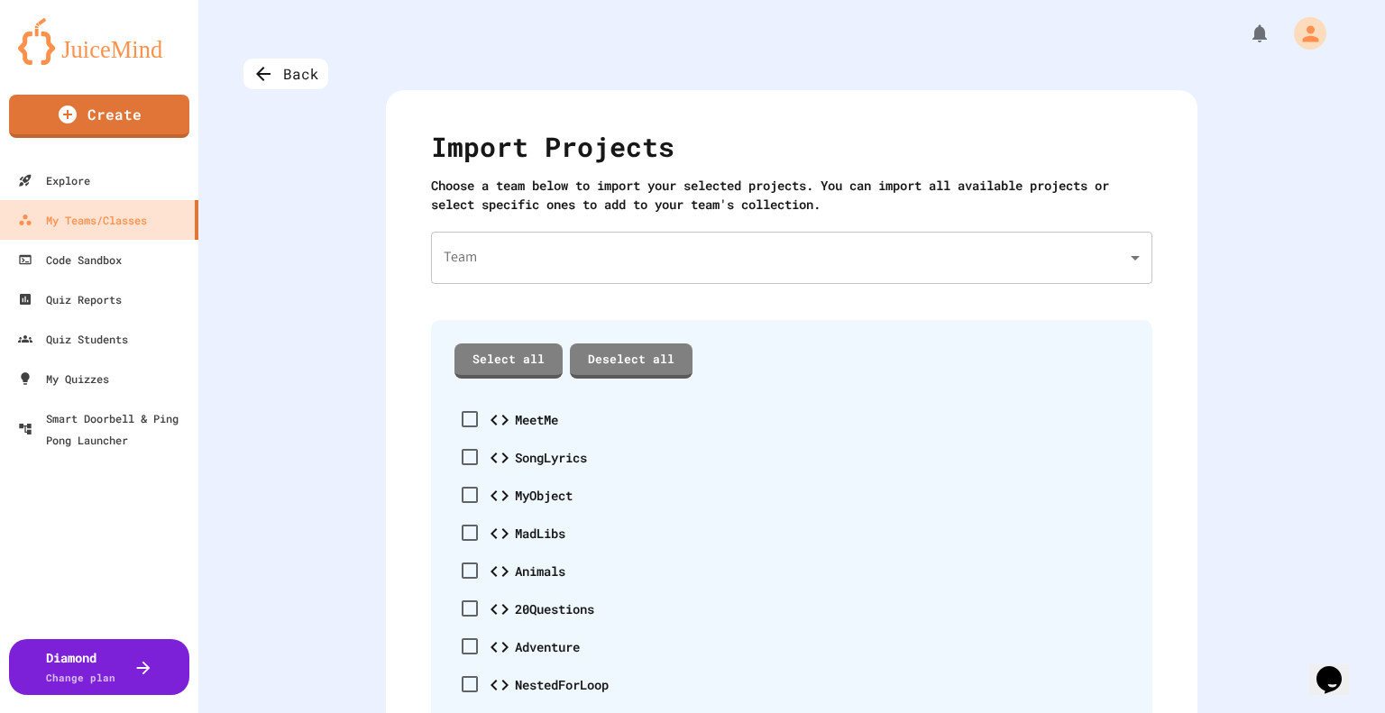
click at [736, 255] on body "We are updating our servers at 7PM EST on 3/11/2025. JuiceMind should continue …" at bounding box center [692, 356] width 1385 height 713
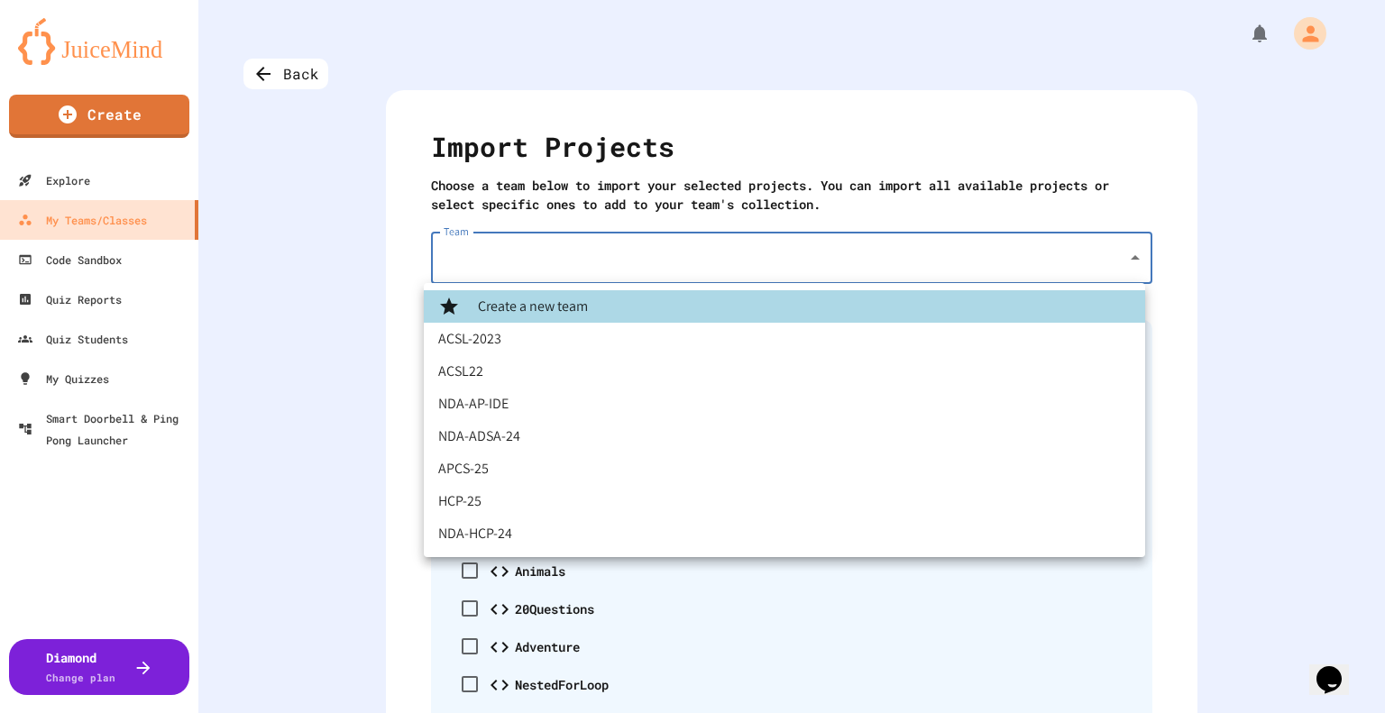
click at [549, 467] on li "APCS-25" at bounding box center [784, 469] width 721 height 32
type input "**********"
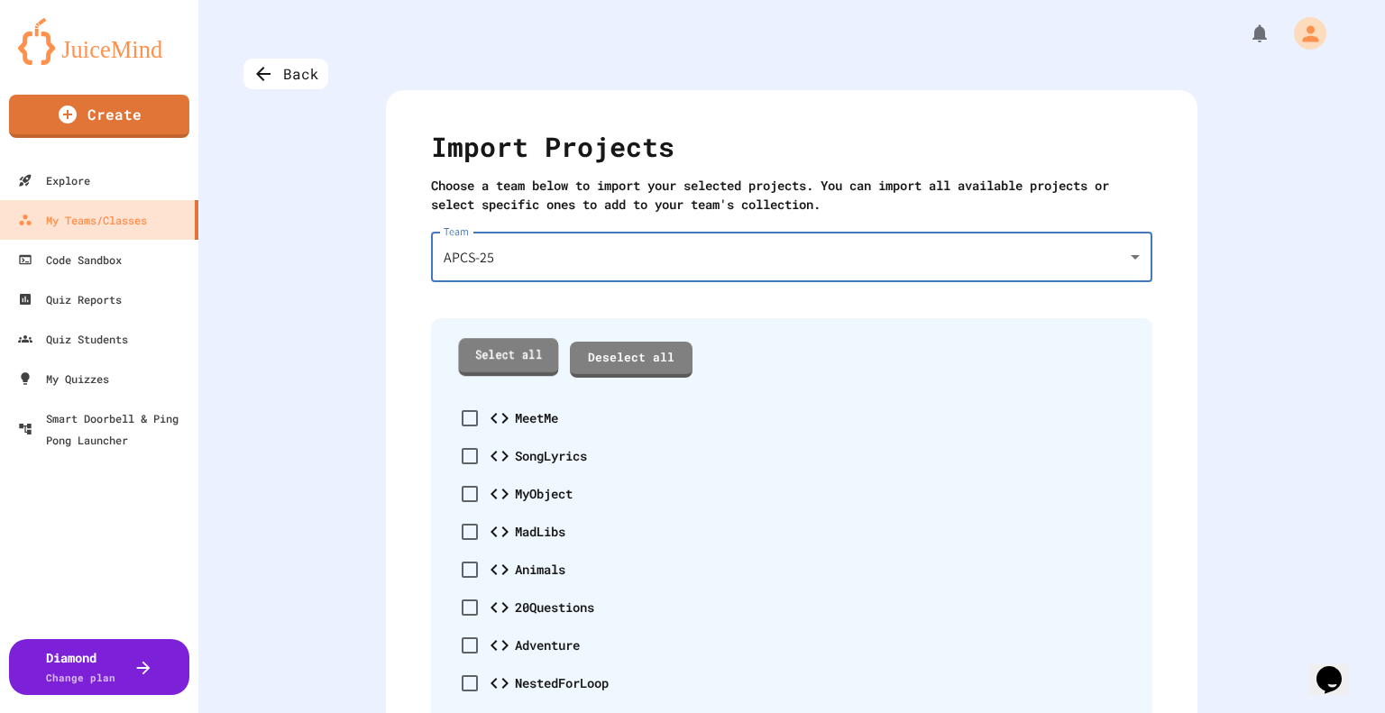
click at [466, 355] on link "Select all" at bounding box center [508, 356] width 100 height 37
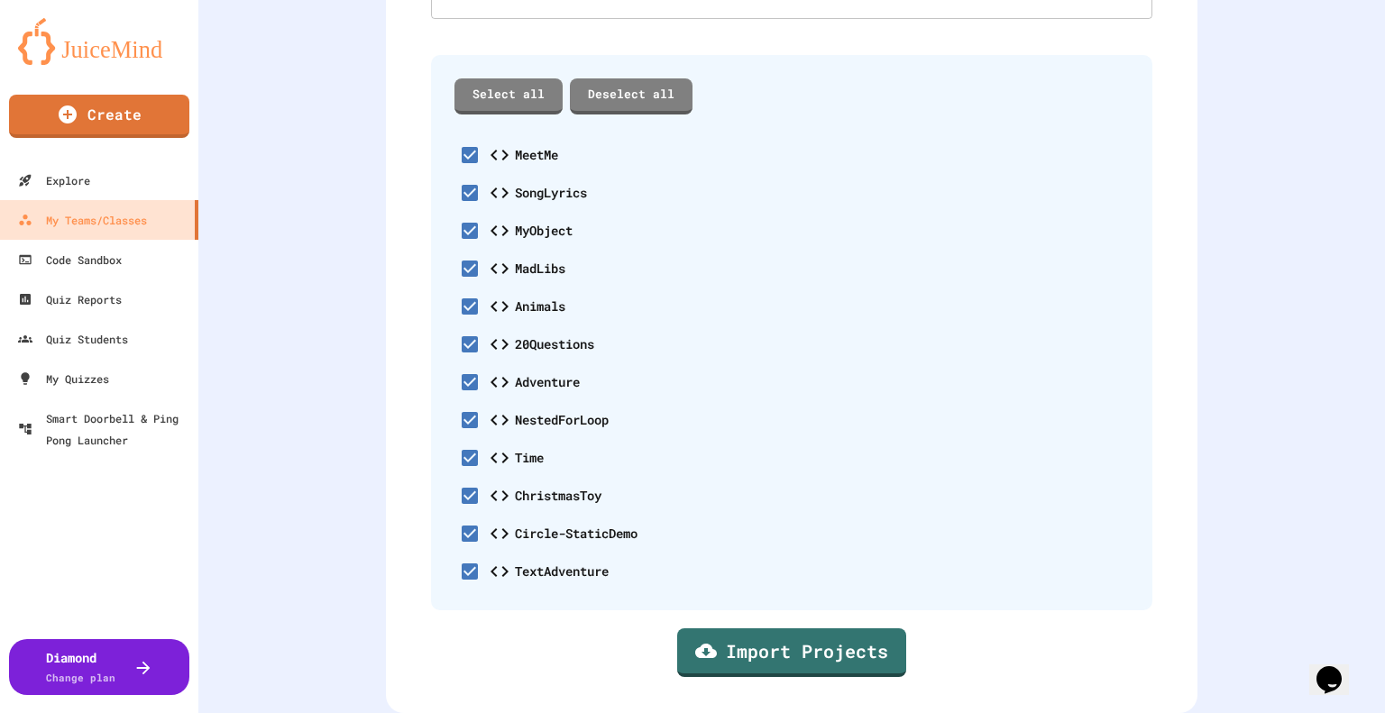
scroll to position [275, 0]
click at [780, 645] on link "Import Projects" at bounding box center [791, 649] width 210 height 51
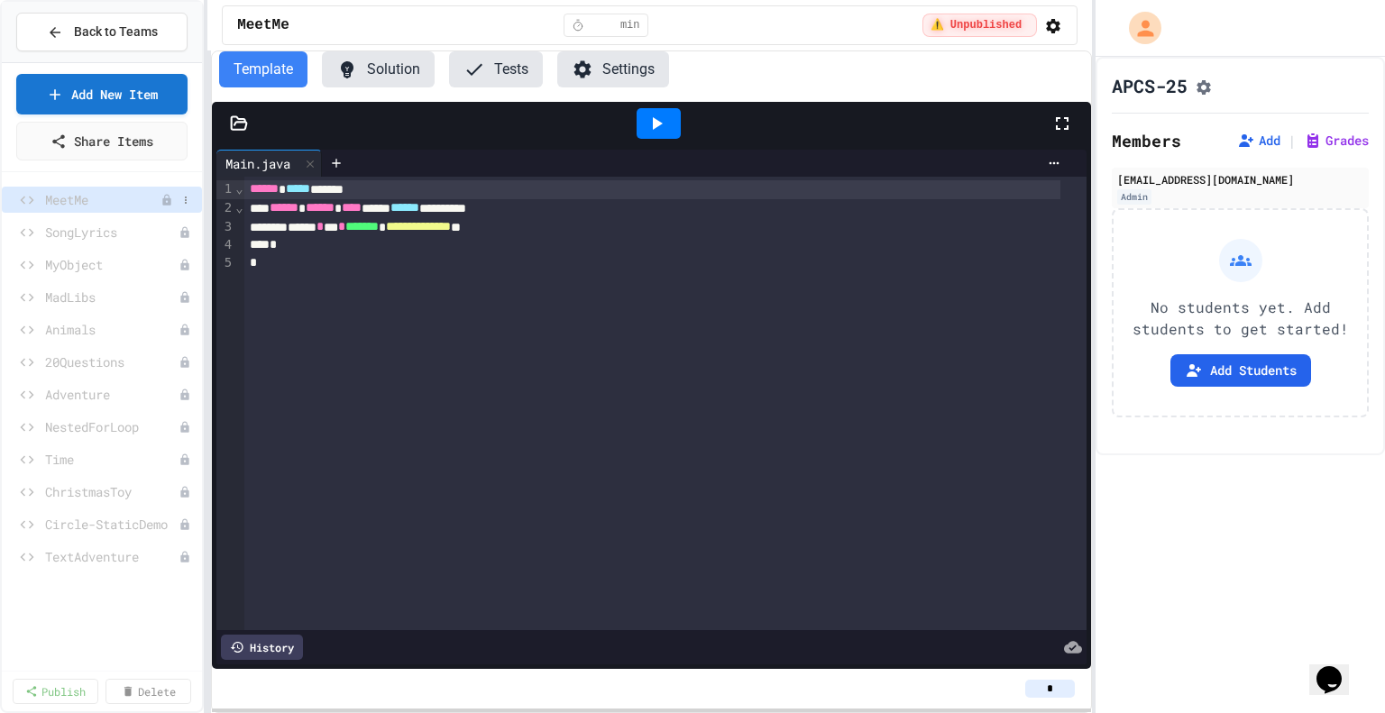
click at [115, 204] on span "MeetMe" at bounding box center [102, 199] width 115 height 19
click at [144, 96] on link "Add New Item" at bounding box center [101, 92] width 174 height 42
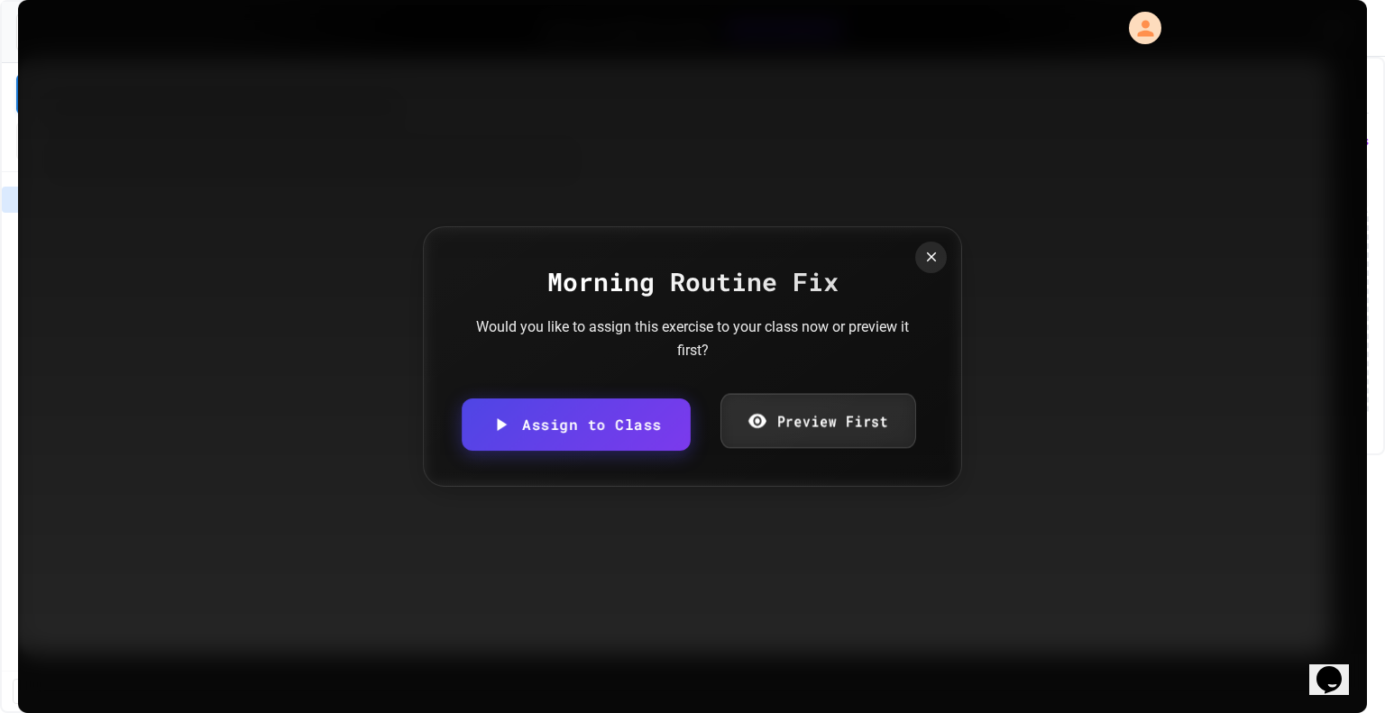
click at [794, 422] on link "Preview First" at bounding box center [818, 421] width 195 height 55
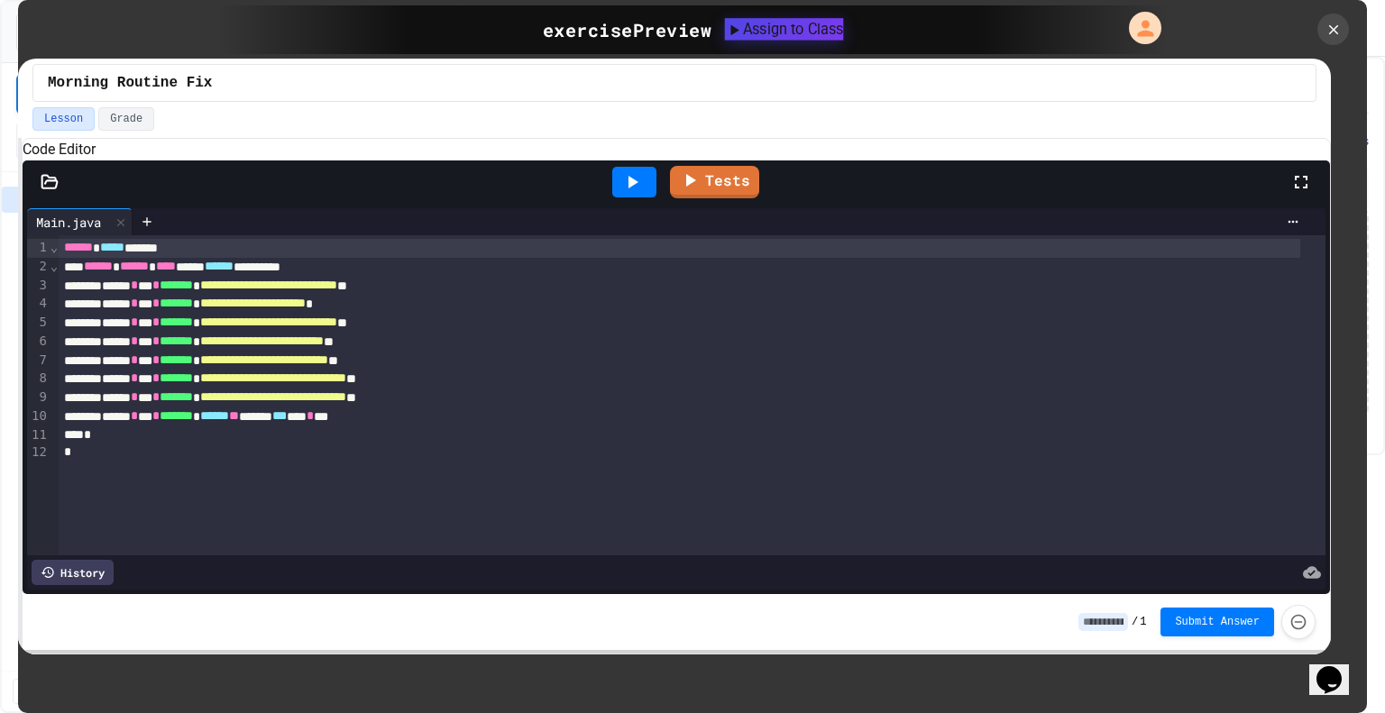
click at [790, 21] on div "Assign to Class" at bounding box center [784, 29] width 119 height 22
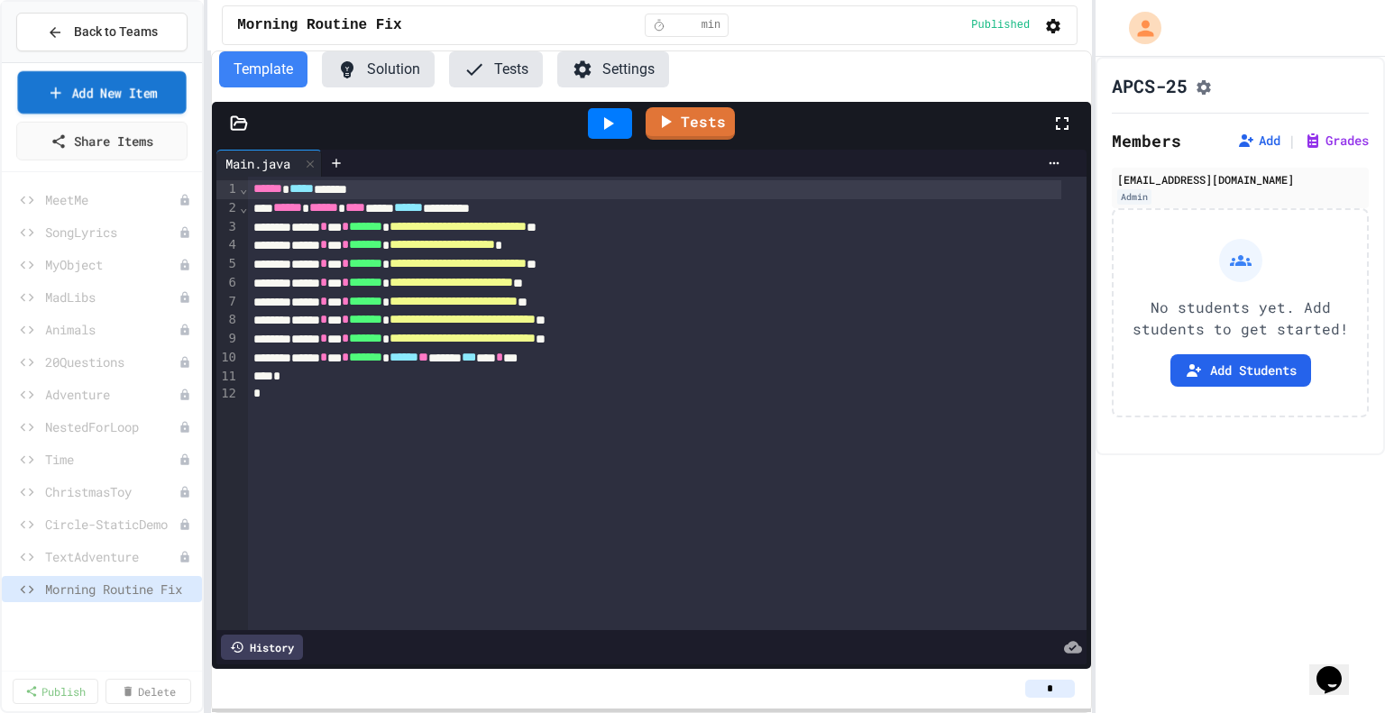
click at [160, 99] on link "Add New Item" at bounding box center [101, 92] width 169 height 42
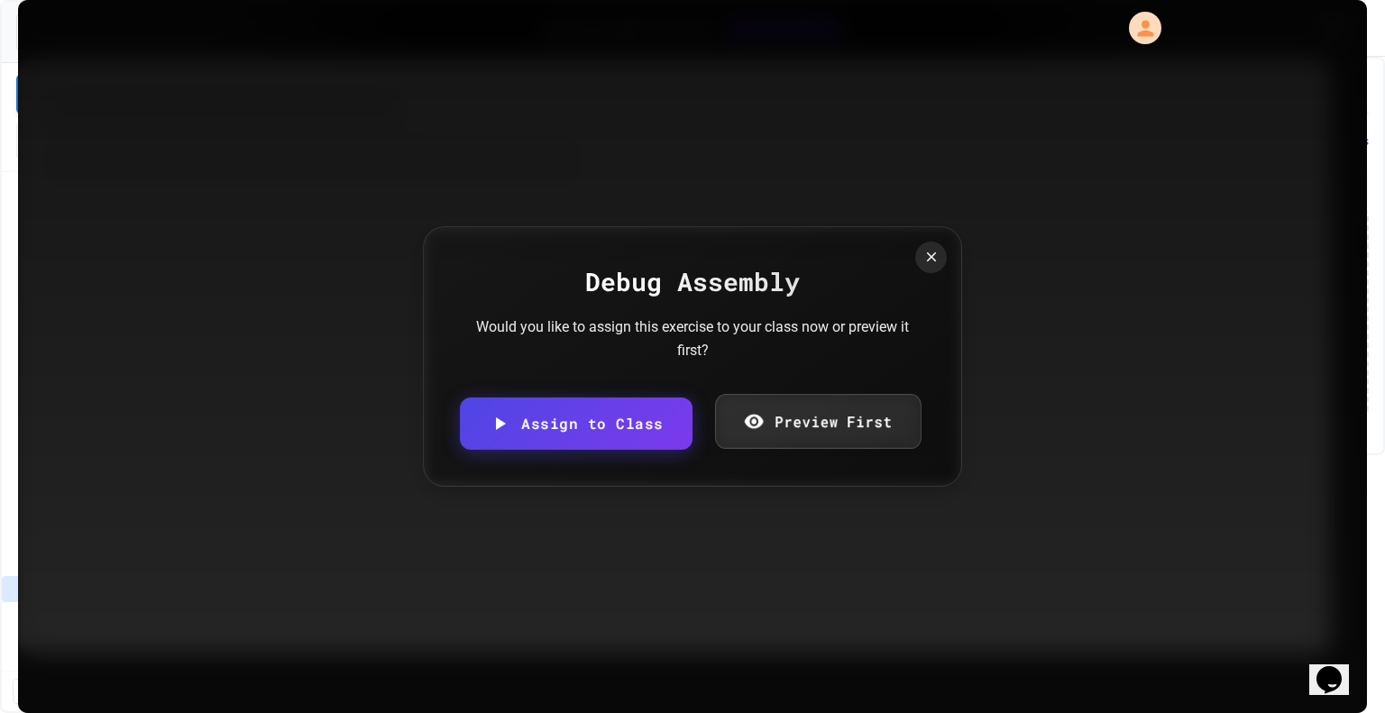
click at [759, 432] on icon at bounding box center [753, 421] width 21 height 23
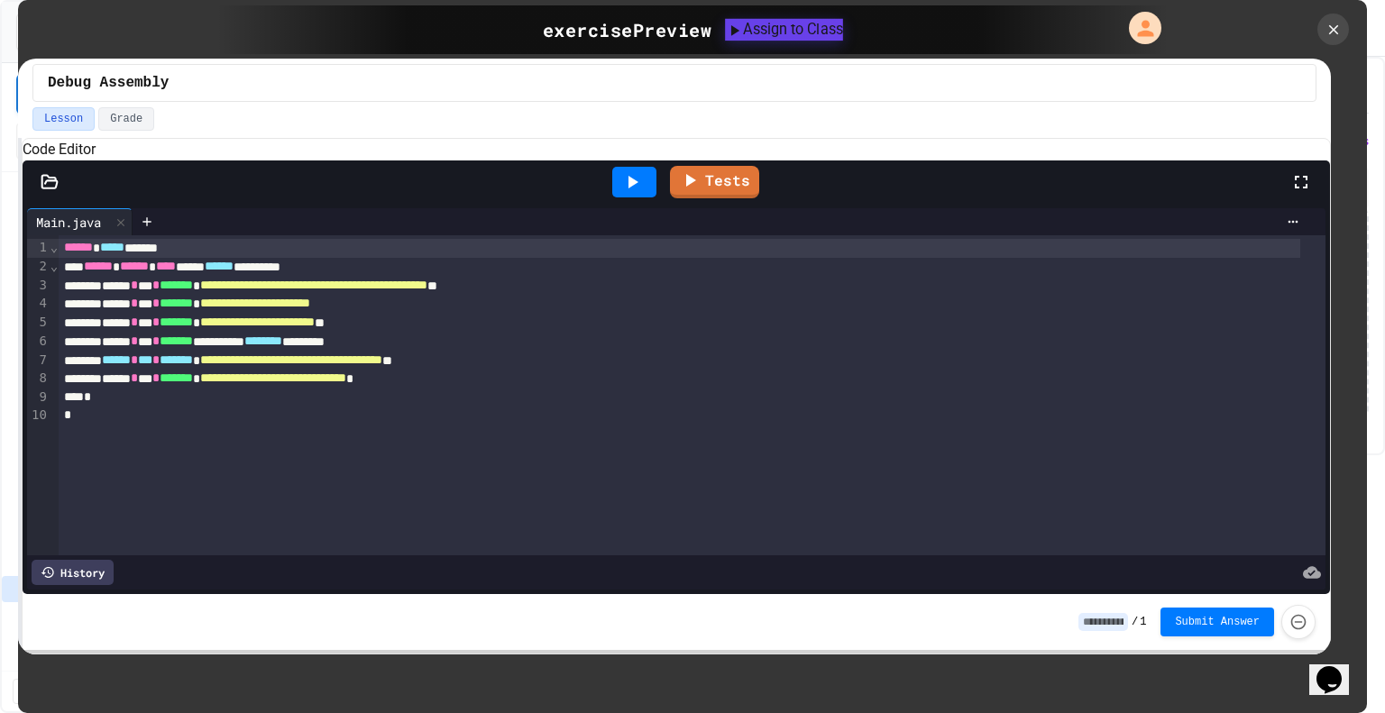
click at [809, 34] on div "Assign to Class" at bounding box center [784, 30] width 118 height 22
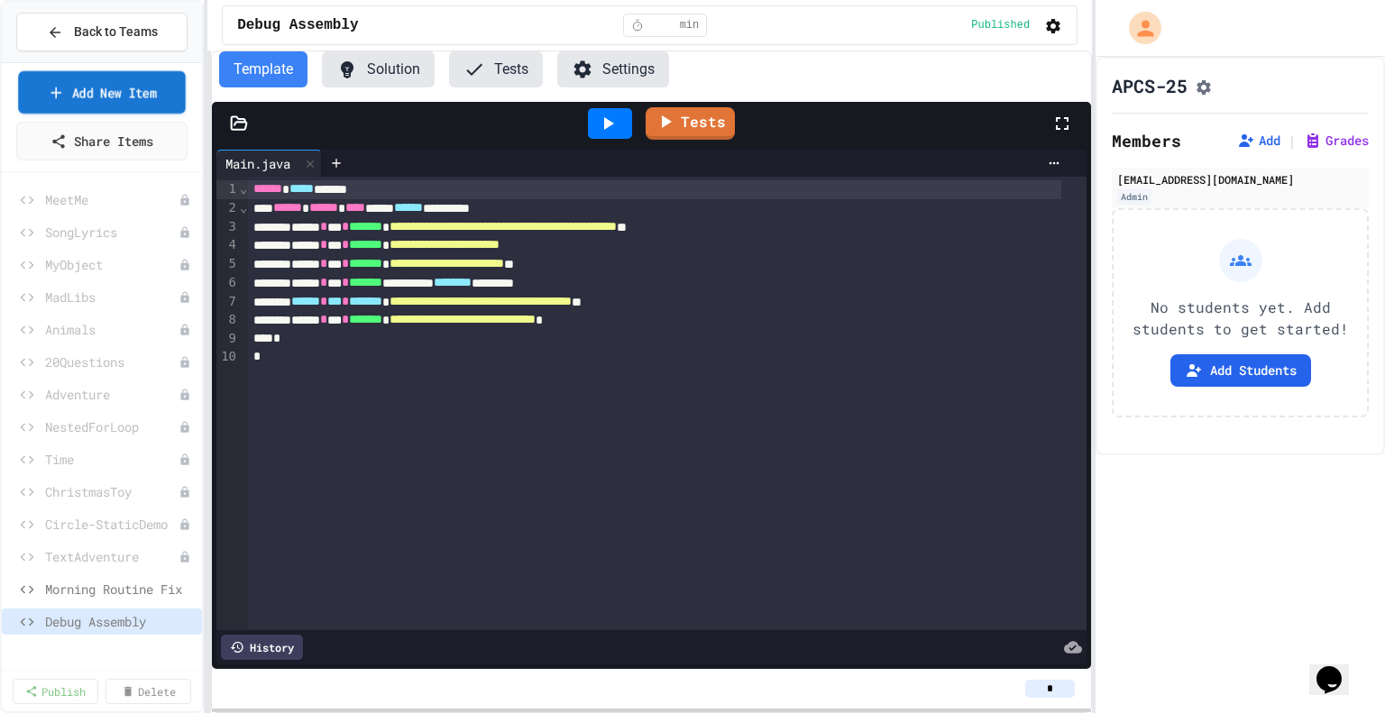
click at [117, 89] on link "Add New Item" at bounding box center [102, 92] width 168 height 42
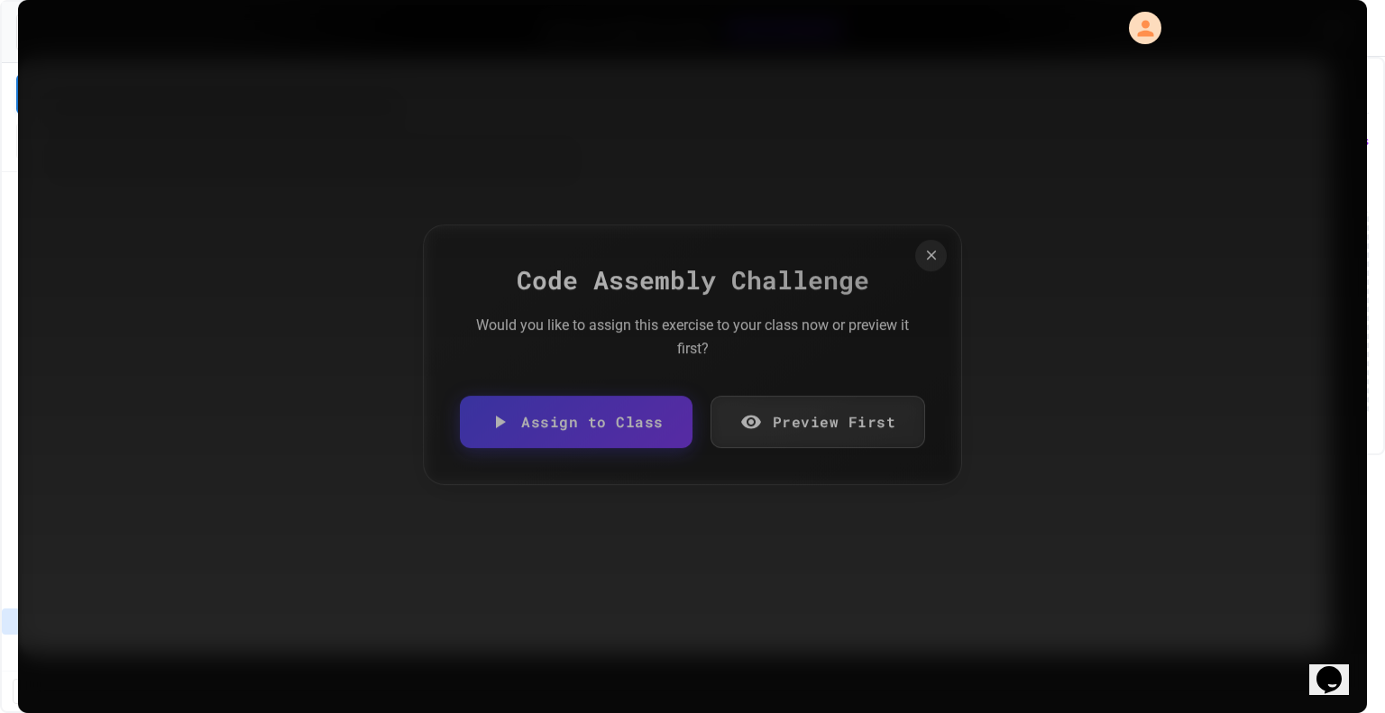
click at [618, 434] on link "Assign to Class" at bounding box center [576, 422] width 233 height 52
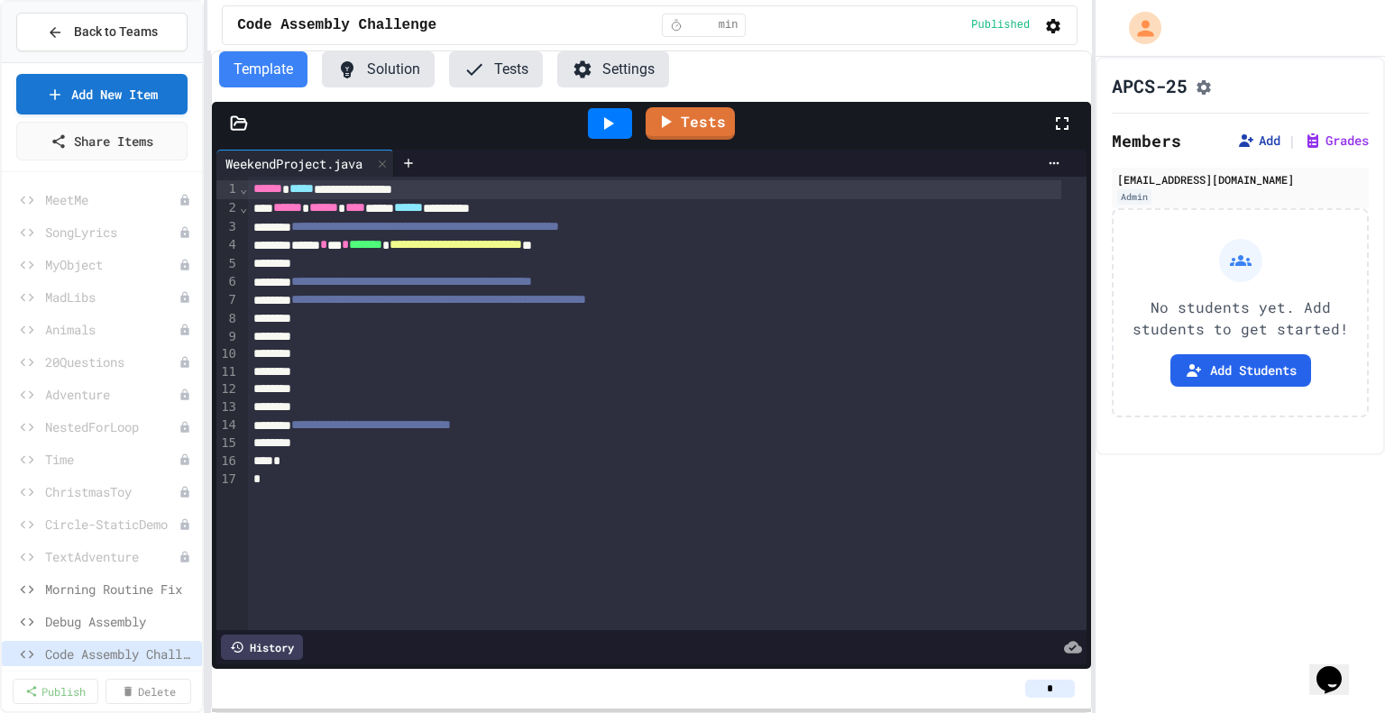
click at [1255, 148] on button "Add" at bounding box center [1258, 141] width 43 height 18
